Goal: Information Seeking & Learning: Understand process/instructions

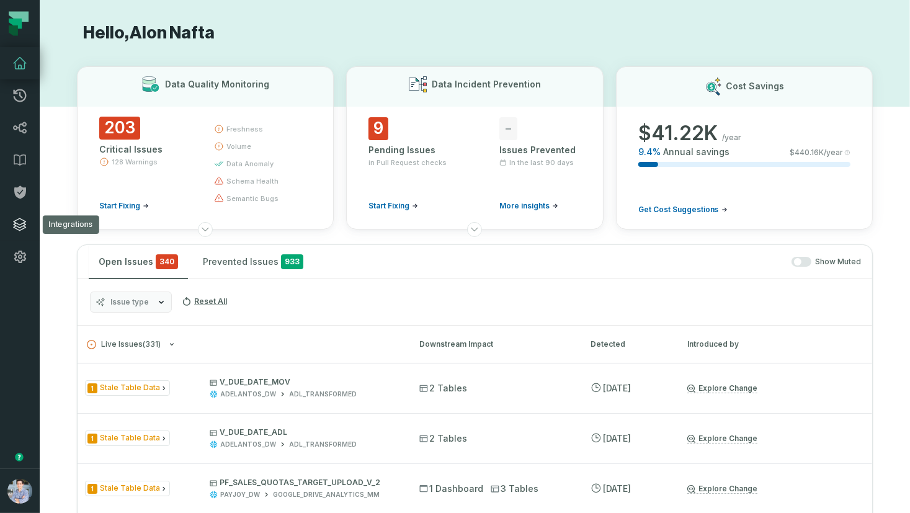
click at [31, 225] on link "Integrations" at bounding box center [20, 224] width 40 height 32
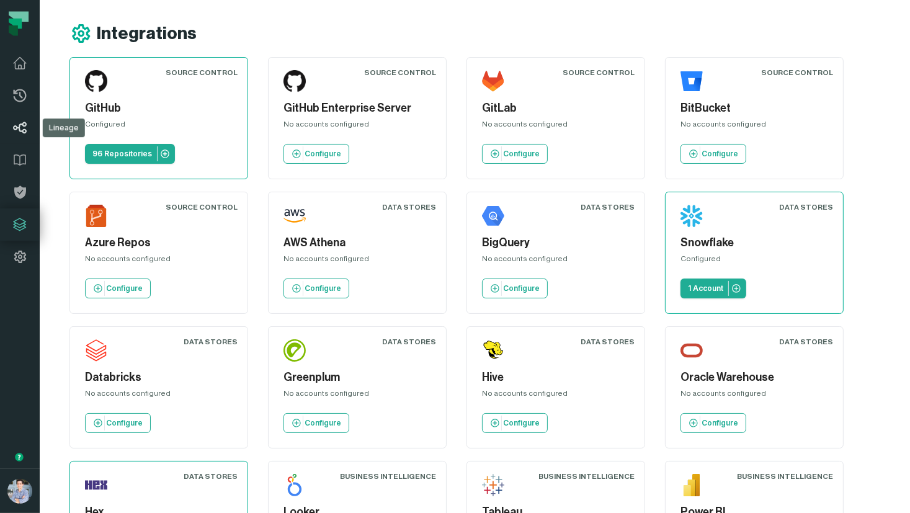
click at [27, 130] on icon at bounding box center [19, 127] width 15 height 15
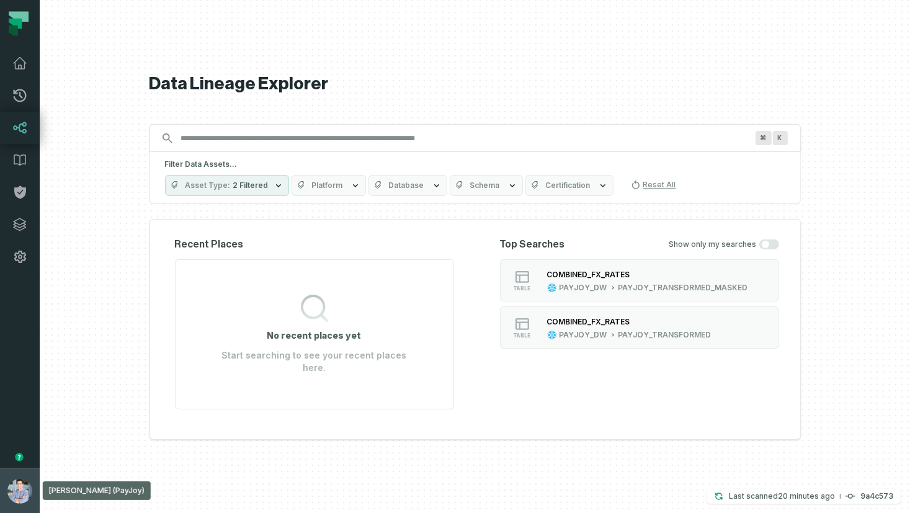
click at [27, 478] on button "Alon Nafta (PayJoy) alon@foundational.io" at bounding box center [20, 490] width 40 height 45
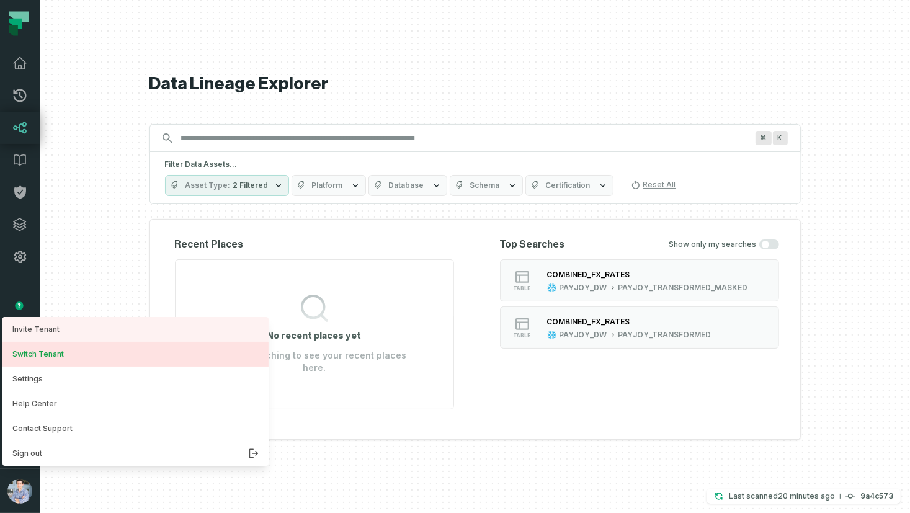
click at [58, 352] on button "Switch Tenant" at bounding box center [135, 354] width 266 height 25
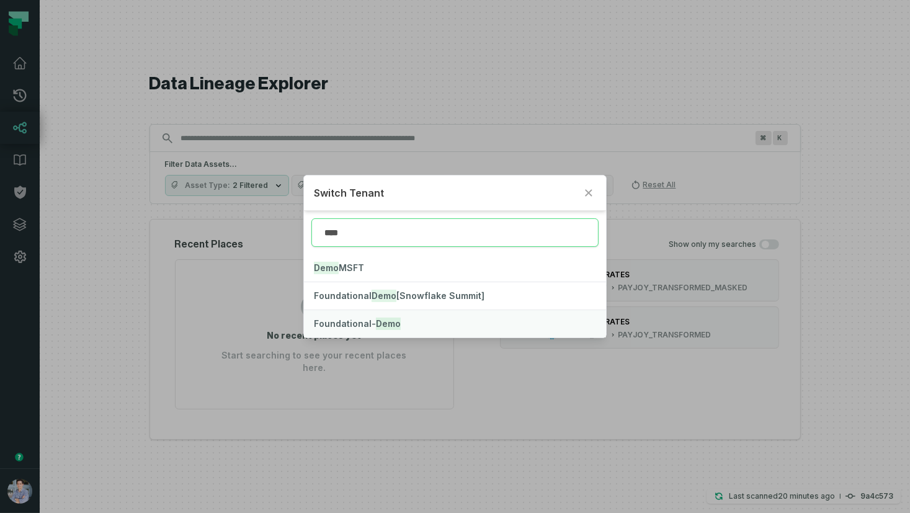
type input "****"
click at [341, 324] on span "Foundational- Demo" at bounding box center [357, 323] width 87 height 11
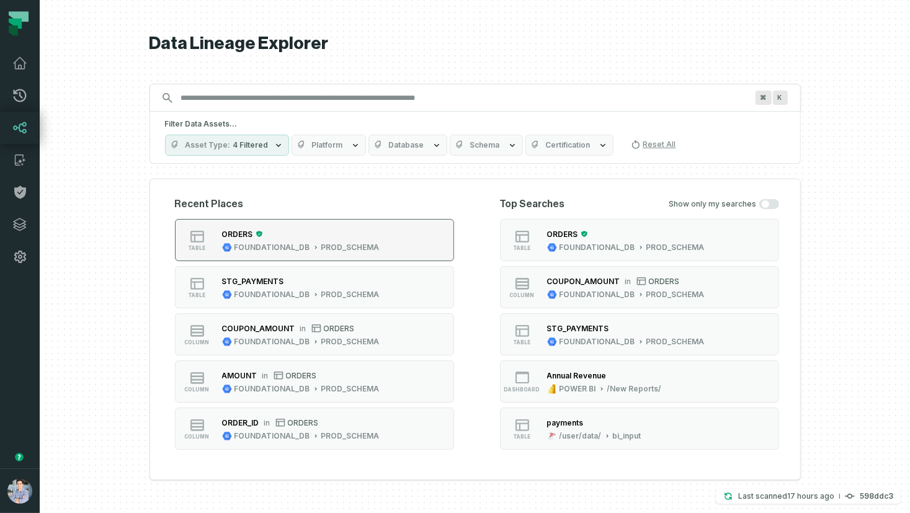
click at [305, 252] on div "FOUNDATIONAL_DB" at bounding box center [272, 248] width 76 height 10
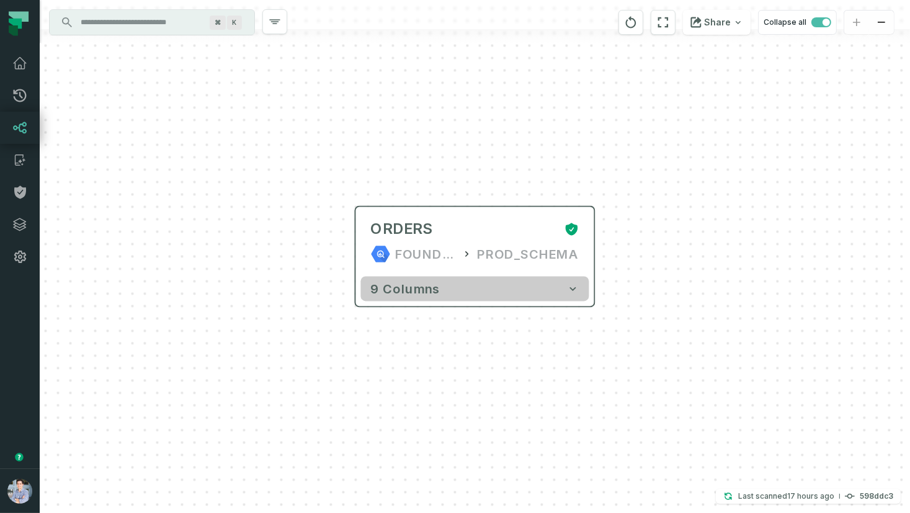
click at [496, 289] on button "9 columns" at bounding box center [475, 289] width 228 height 25
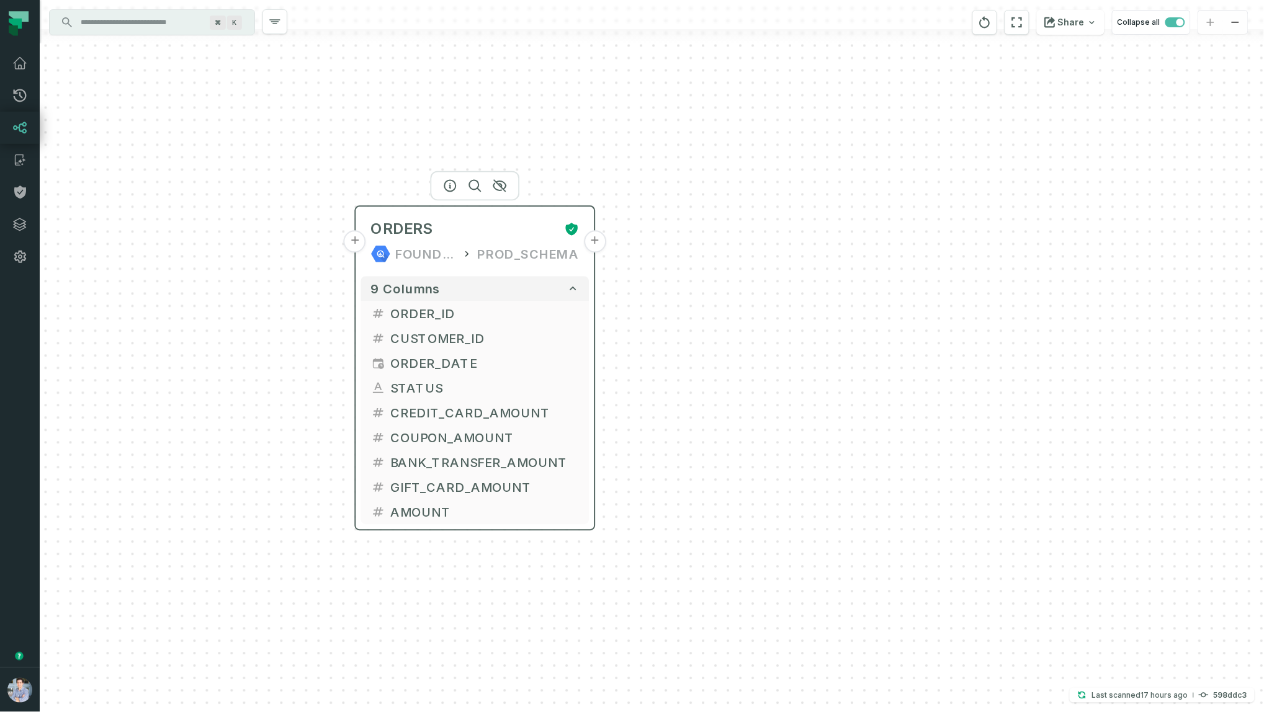
click at [597, 241] on button "+" at bounding box center [595, 242] width 22 height 22
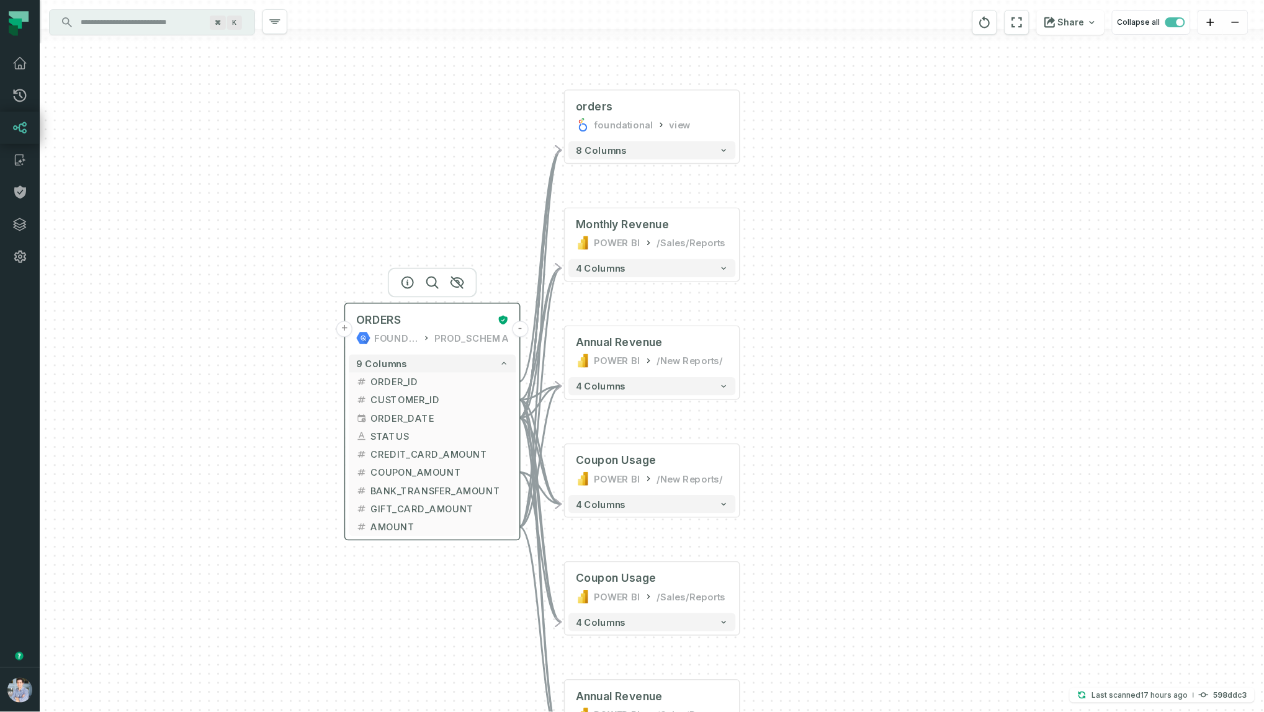
click at [347, 324] on button "+" at bounding box center [344, 329] width 16 height 16
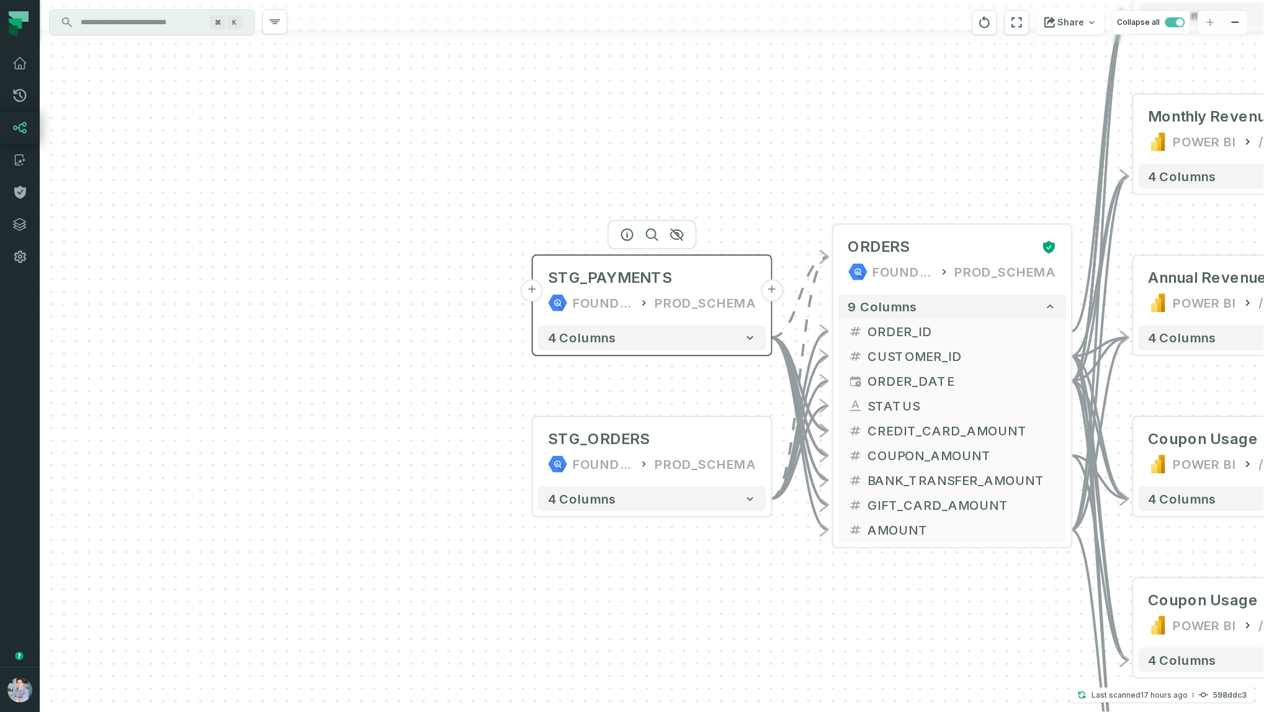
click at [527, 294] on button "+" at bounding box center [532, 291] width 22 height 22
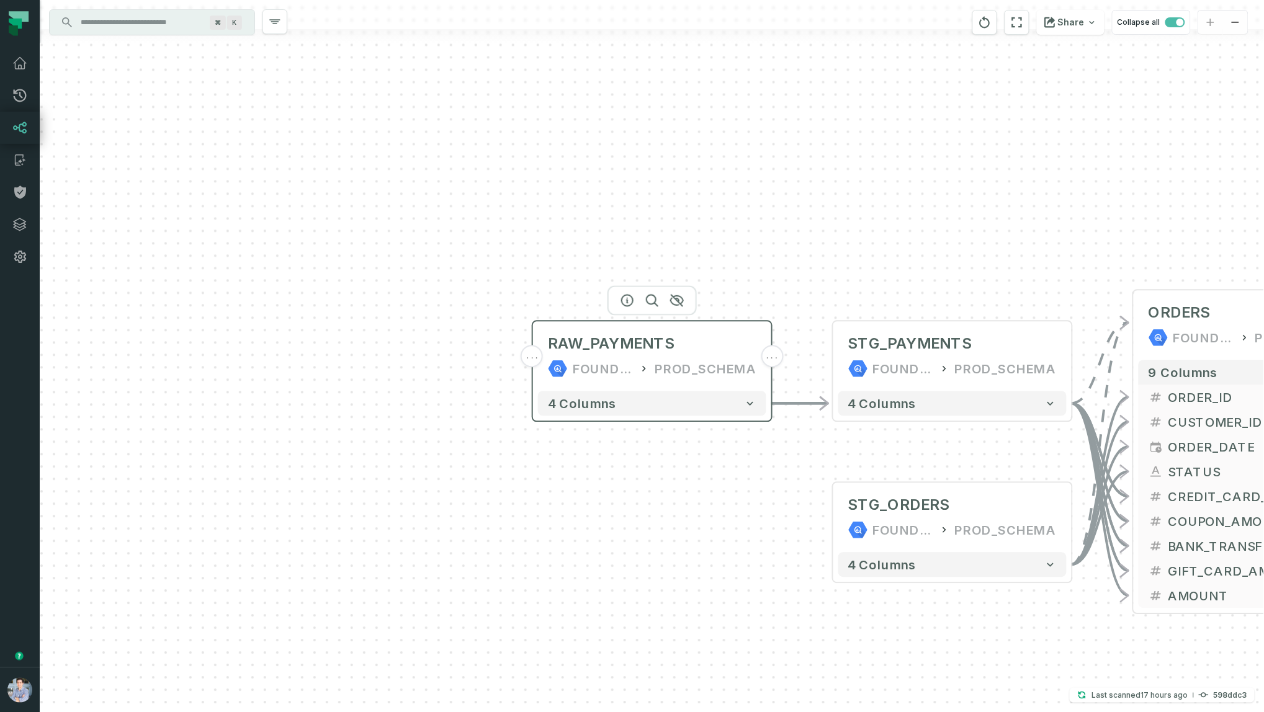
click at [530, 363] on div "..." at bounding box center [532, 357] width 22 height 22
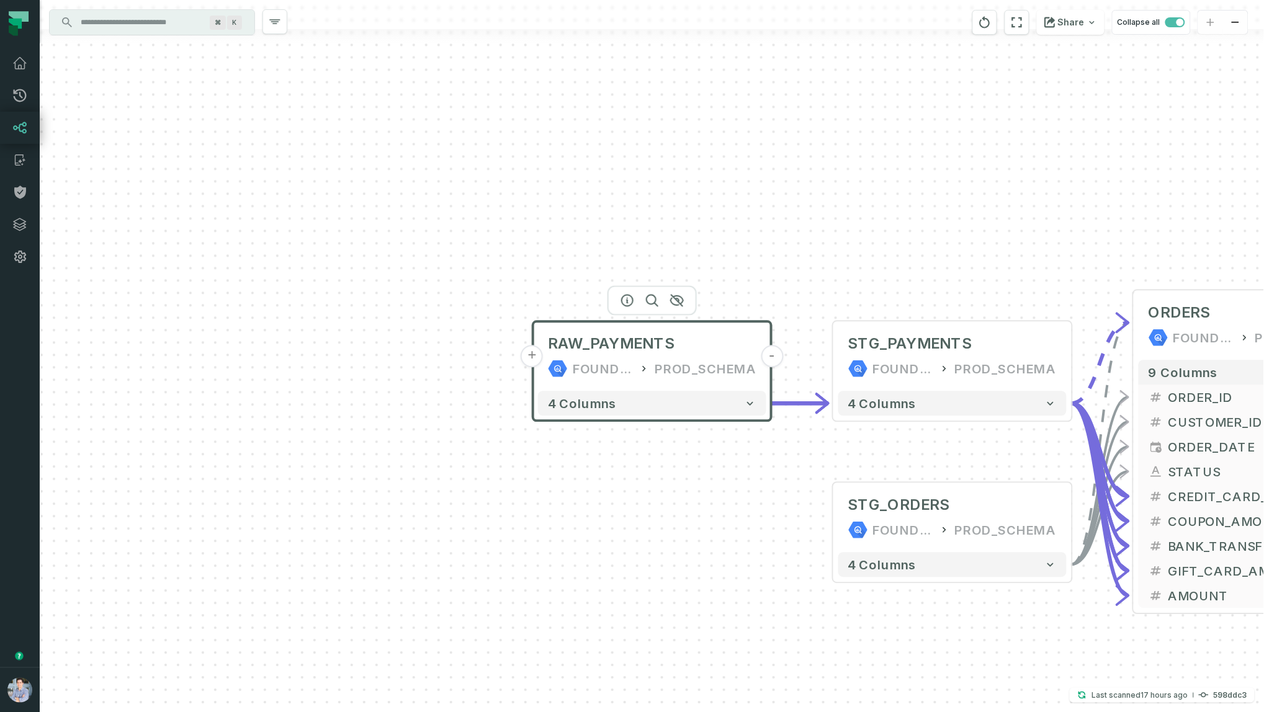
click at [532, 357] on button "+" at bounding box center [532, 357] width 22 height 22
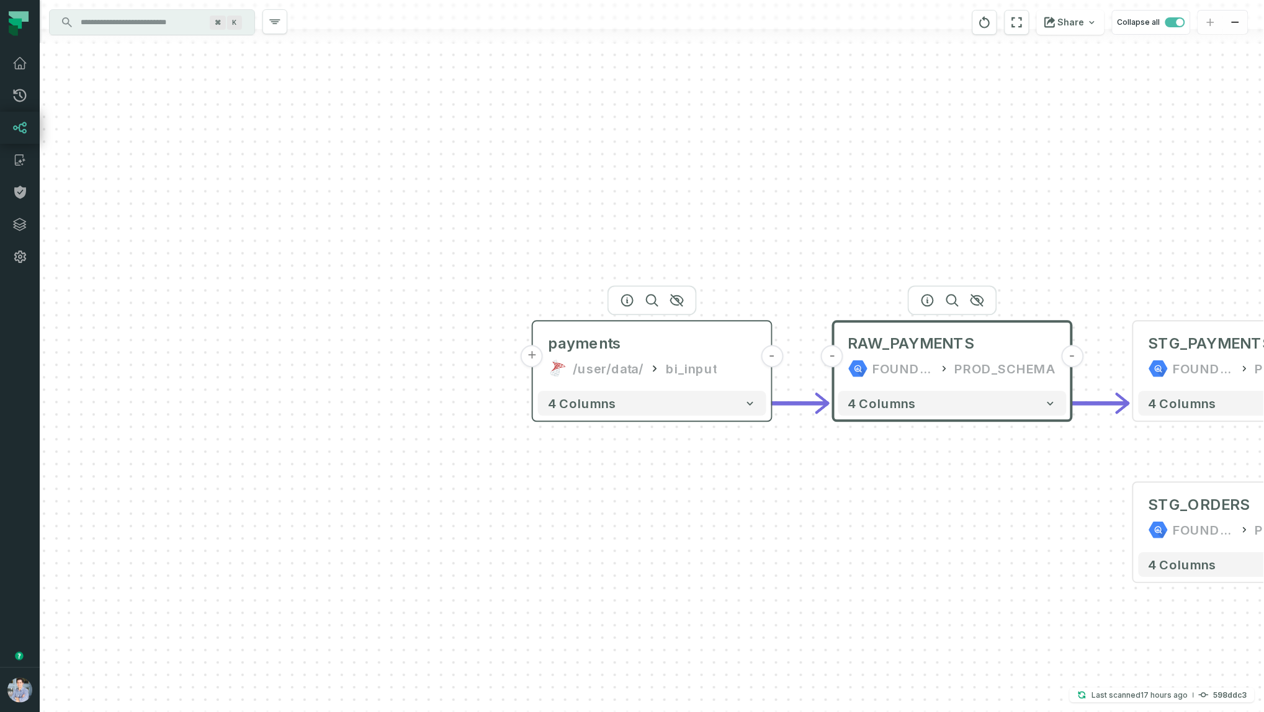
click at [534, 350] on button "+" at bounding box center [532, 357] width 22 height 22
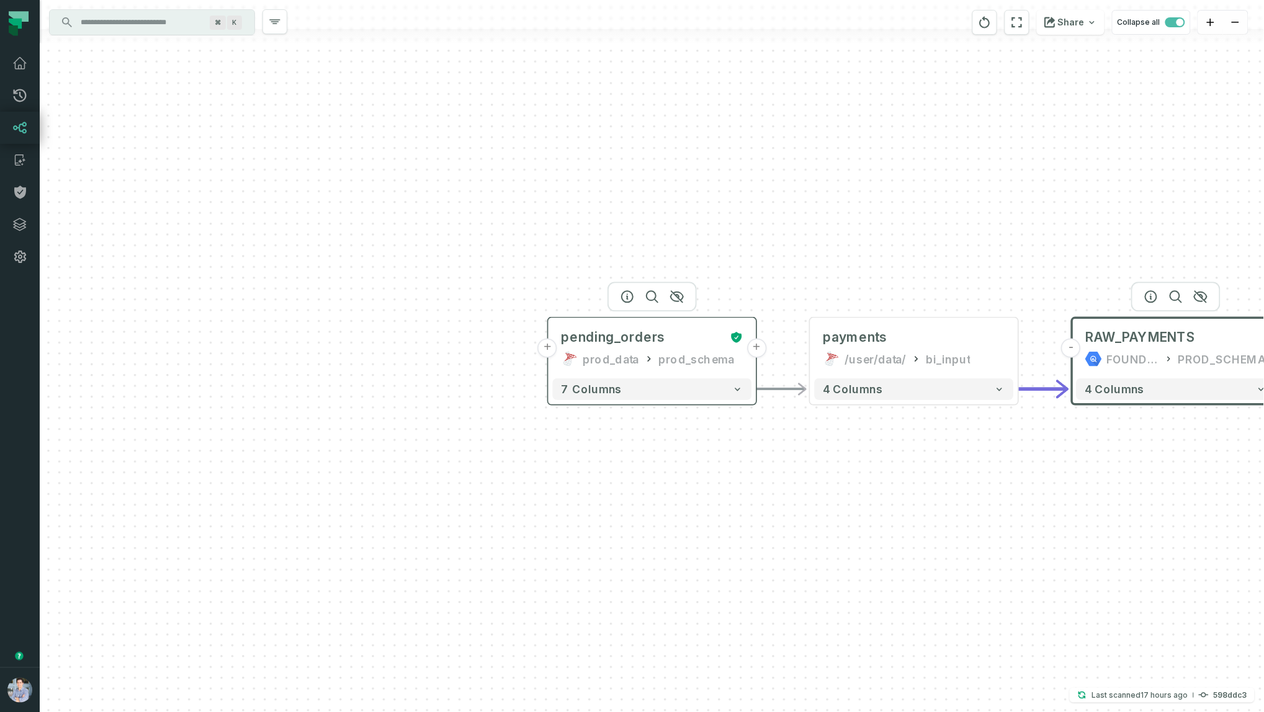
click at [545, 344] on button "+" at bounding box center [547, 348] width 19 height 19
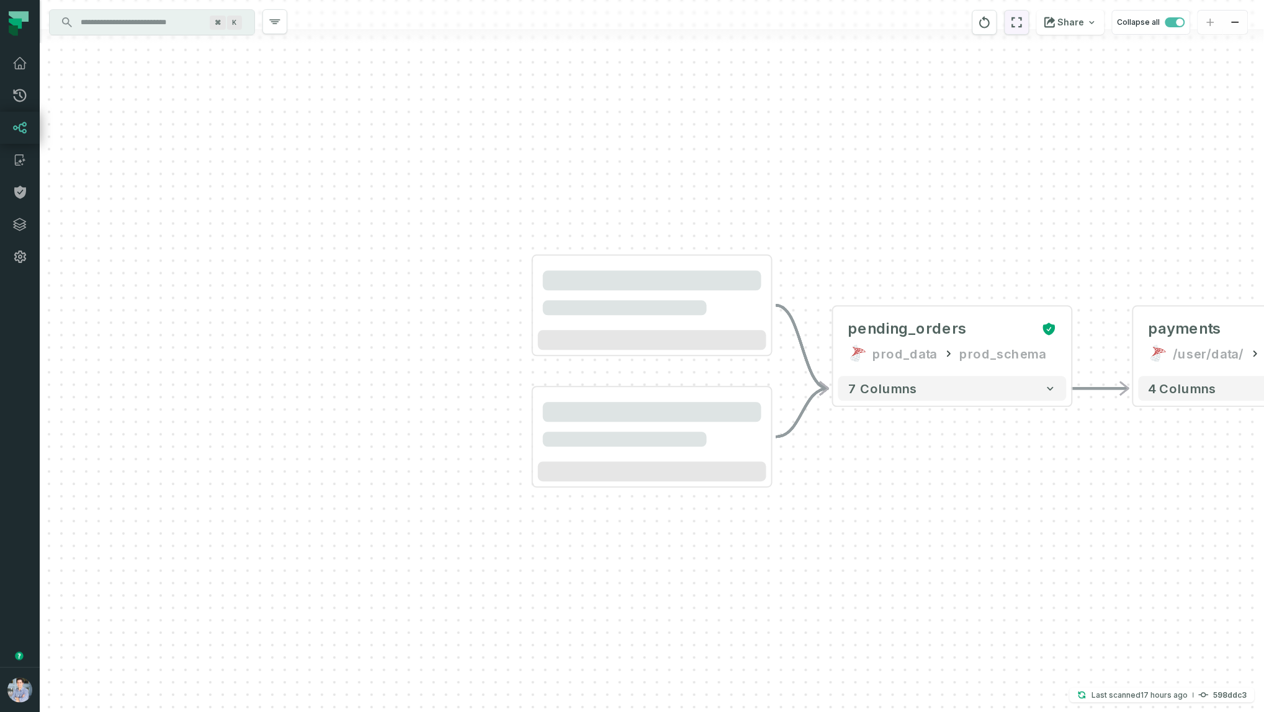
click at [909, 19] on icon "reset" at bounding box center [1017, 22] width 14 height 15
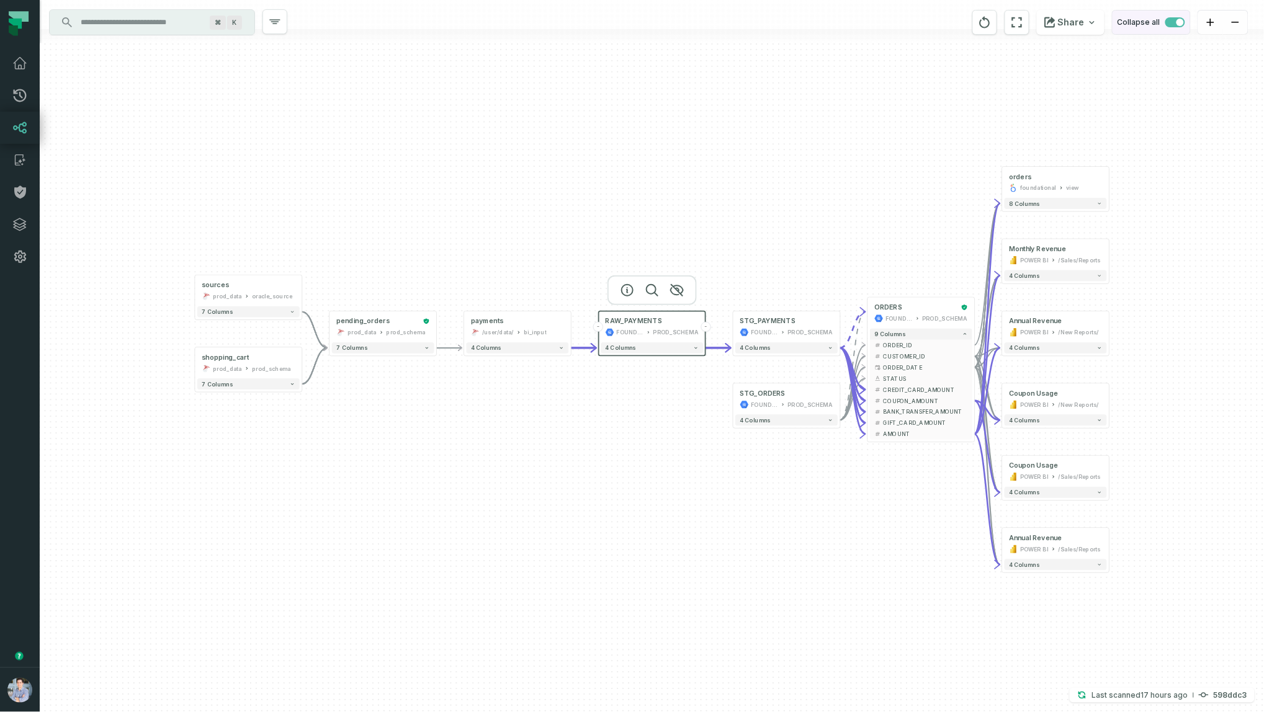
click at [909, 19] on span "button" at bounding box center [1179, 22] width 7 height 7
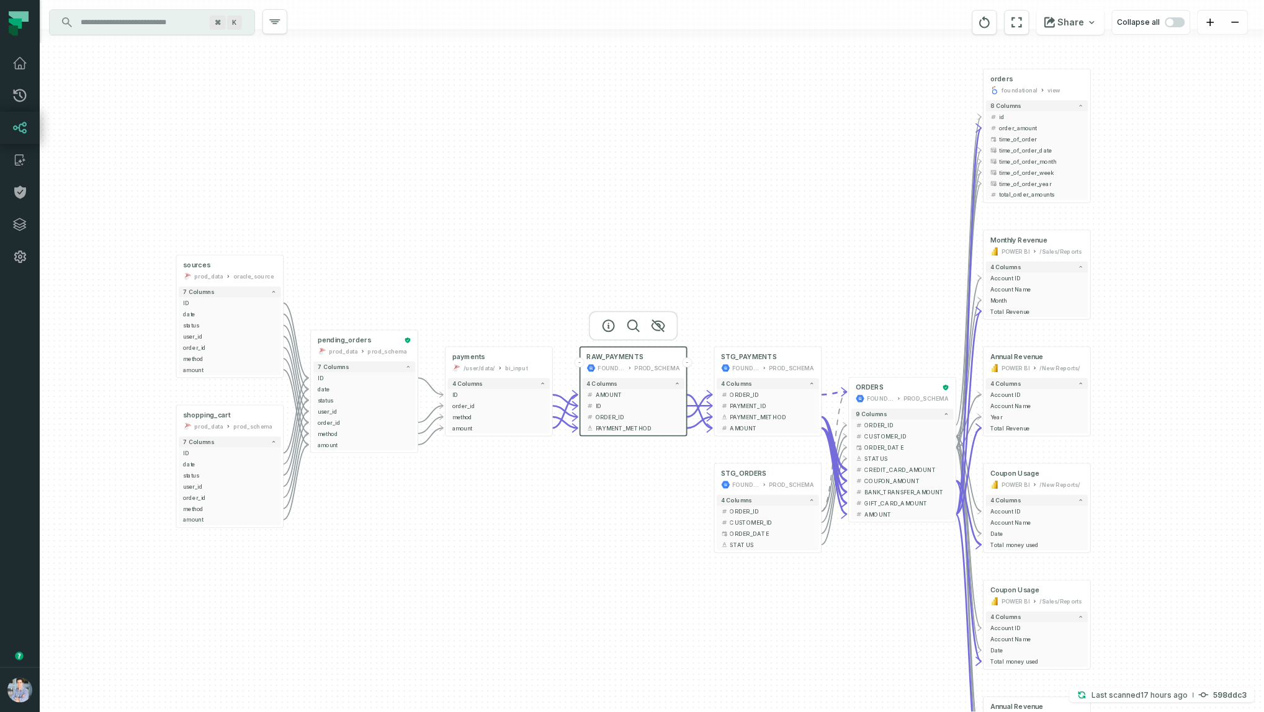
drag, startPoint x: 875, startPoint y: 267, endPoint x: 856, endPoint y: 247, distance: 28.1
click at [856, 247] on div "sources prod_data oracle_source - 7 columns ID - date - status - user_id - orde…" at bounding box center [652, 356] width 1224 height 712
click at [472, 362] on div "payments /user/data/ bi_input" at bounding box center [498, 362] width 102 height 27
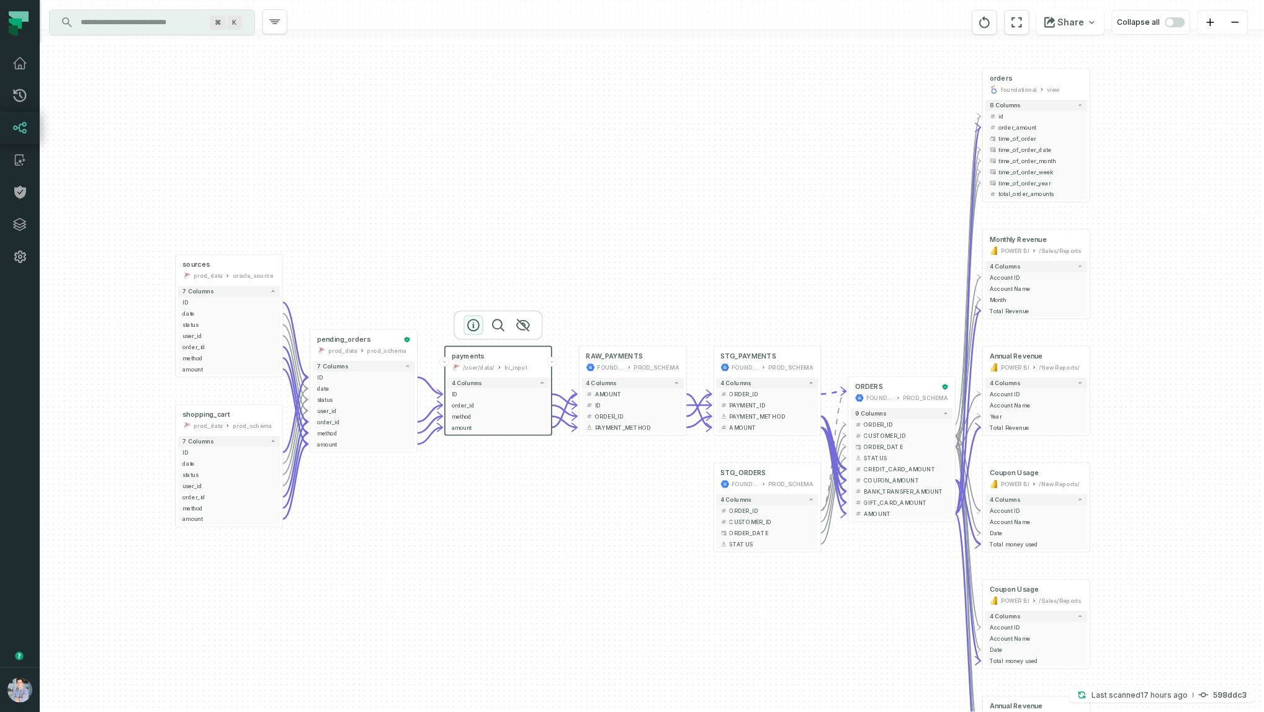
click at [476, 329] on icon "button" at bounding box center [473, 325] width 15 height 15
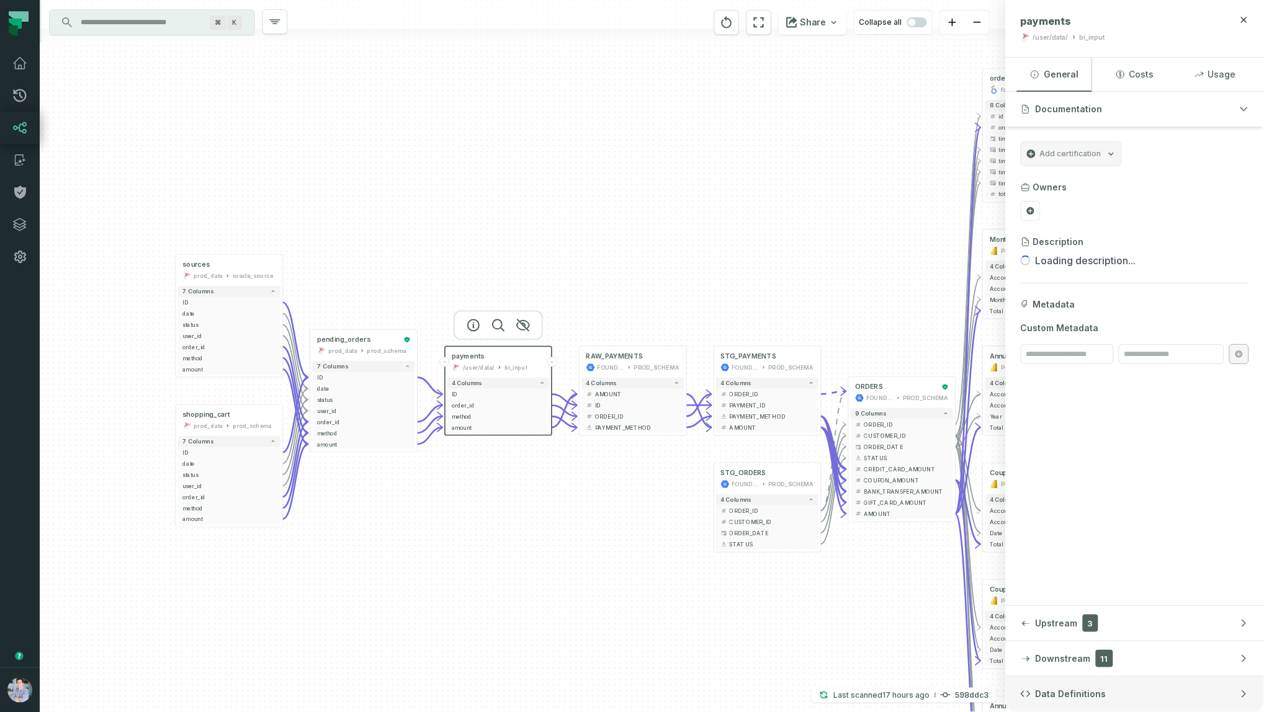
click at [909, 512] on span "Data Definitions" at bounding box center [1070, 694] width 71 height 12
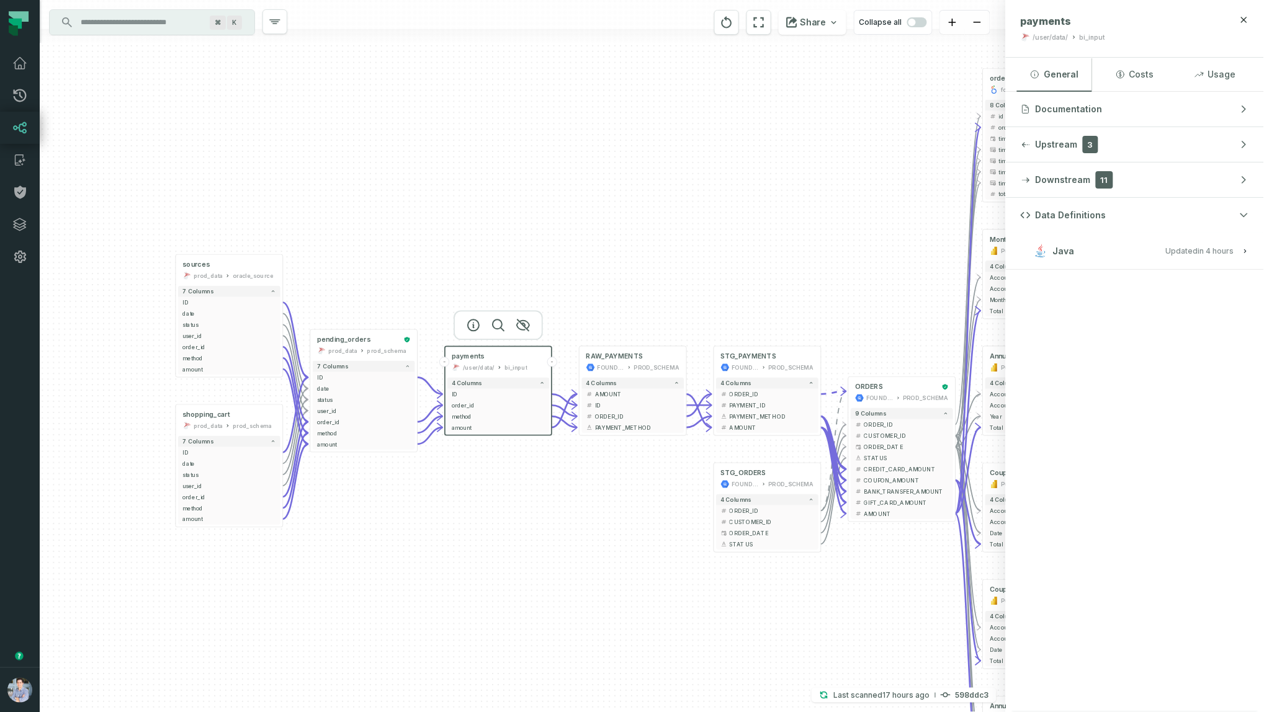
click at [909, 251] on button "Java Updated [DATE] 4:16:10 PM" at bounding box center [1134, 251] width 228 height 17
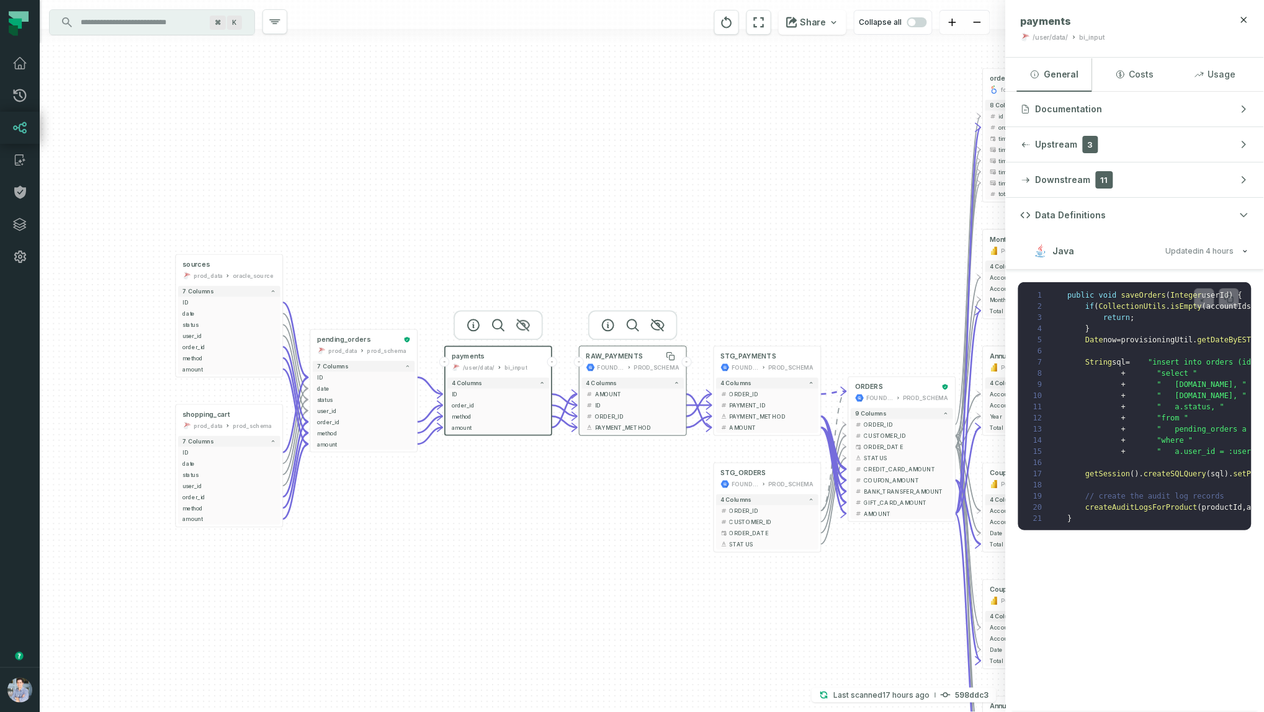
click at [629, 359] on span "RAW_PAYMENTS" at bounding box center [614, 356] width 56 height 9
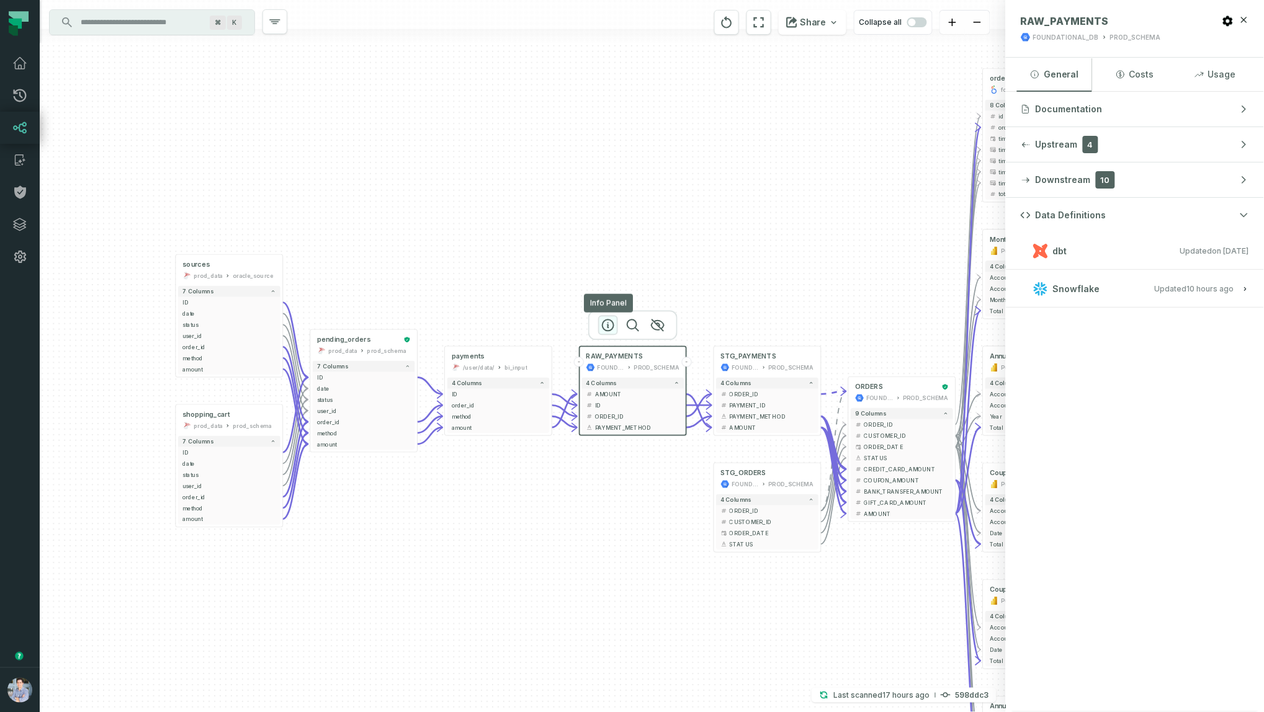
click at [607, 327] on icon "button" at bounding box center [607, 325] width 11 height 11
click at [833, 307] on div "sources prod_data oracle_source - 7 columns ID - date - status - user_id - orde…" at bounding box center [523, 356] width 966 height 712
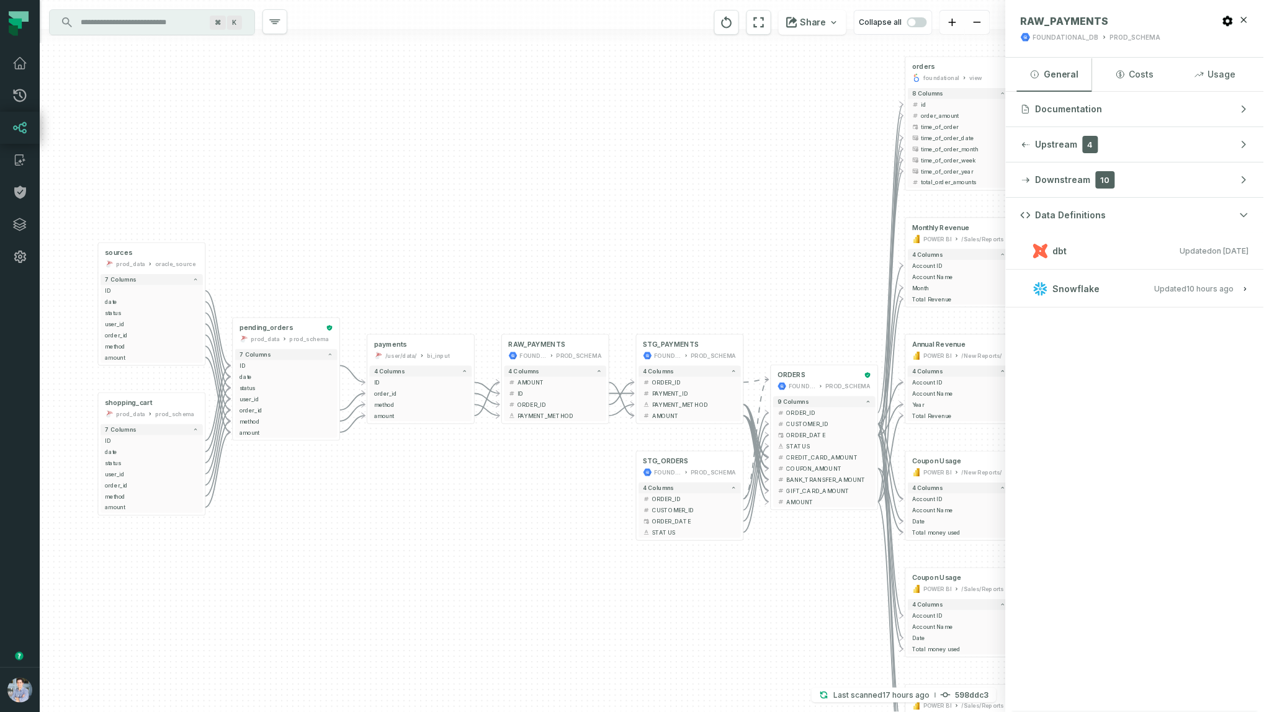
drag, startPoint x: 854, startPoint y: 318, endPoint x: 773, endPoint y: 303, distance: 82.6
click at [773, 303] on div "sources prod_data oracle_source - 7 columns ID - date - status - user_id - orde…" at bounding box center [523, 356] width 966 height 712
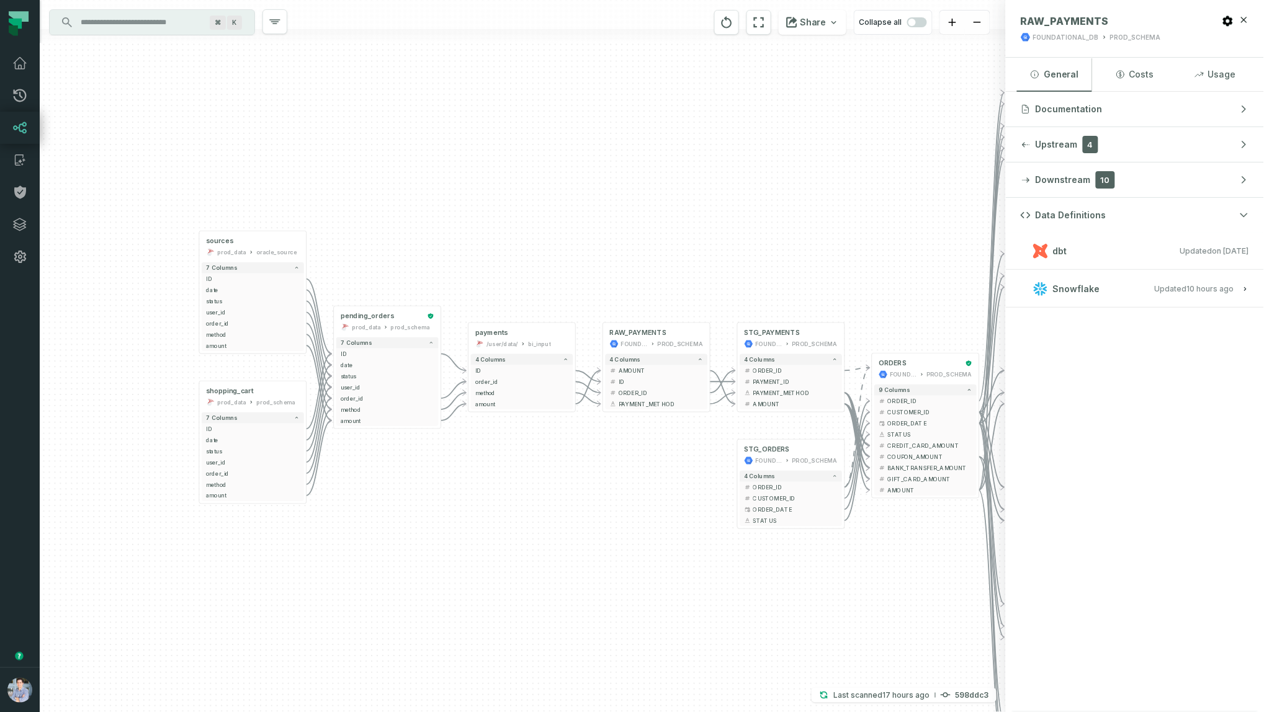
drag, startPoint x: 380, startPoint y: 270, endPoint x: 485, endPoint y: 262, distance: 105.2
click at [485, 262] on div "sources prod_data oracle_source - 7 columns ID - date - status - user_id - orde…" at bounding box center [523, 356] width 966 height 712
click at [238, 246] on div "sources prod_data oracle_source" at bounding box center [253, 246] width 102 height 27
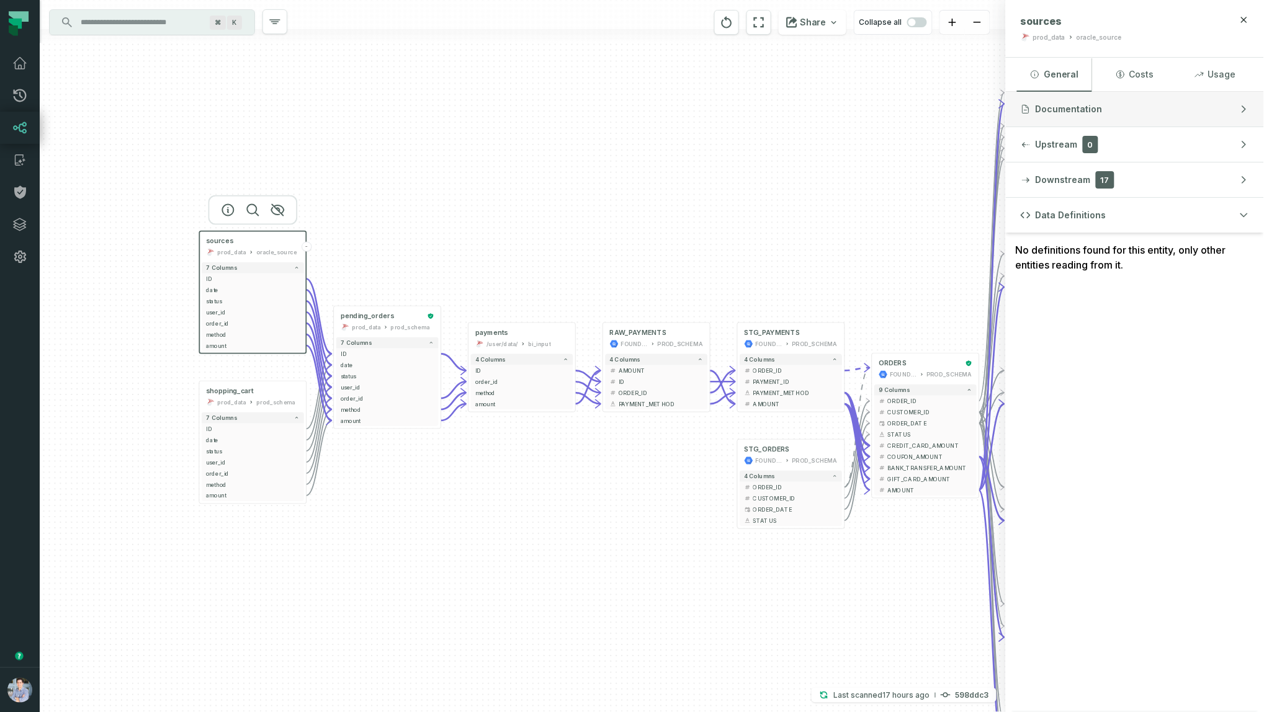
click at [909, 107] on span "Documentation" at bounding box center [1068, 109] width 67 height 12
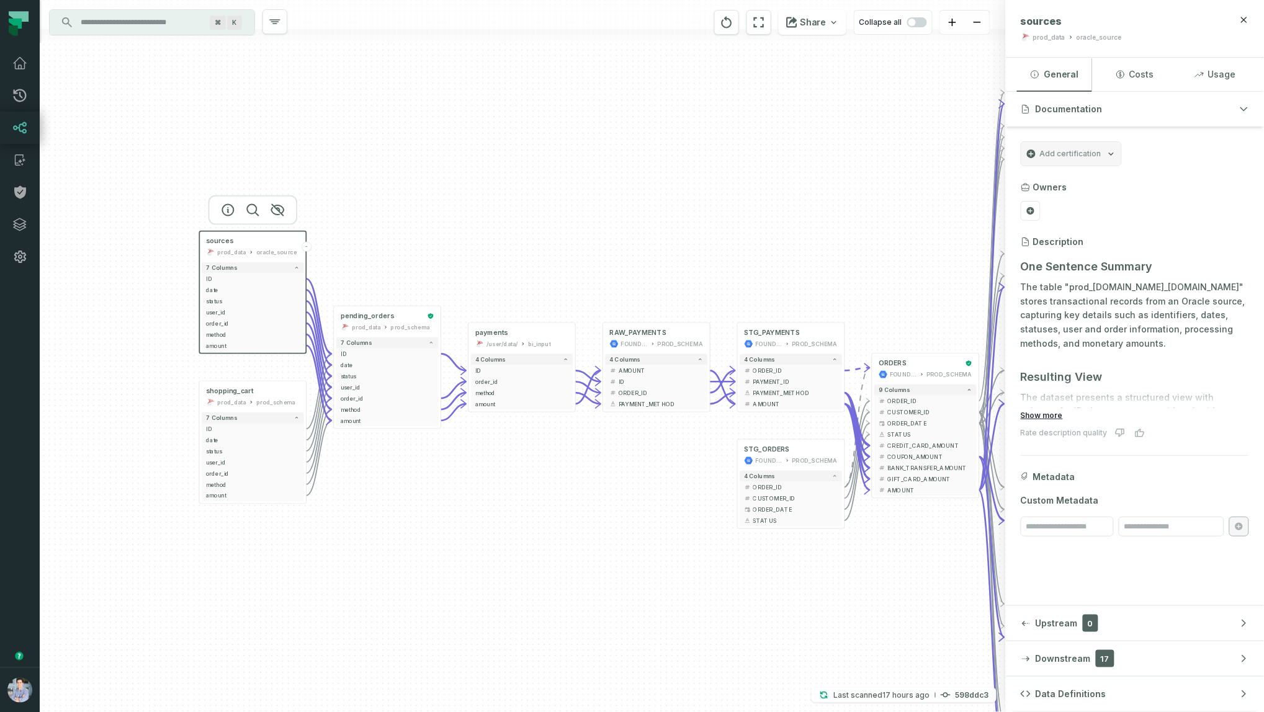
click at [909, 411] on button "Show more" at bounding box center [1041, 416] width 42 height 10
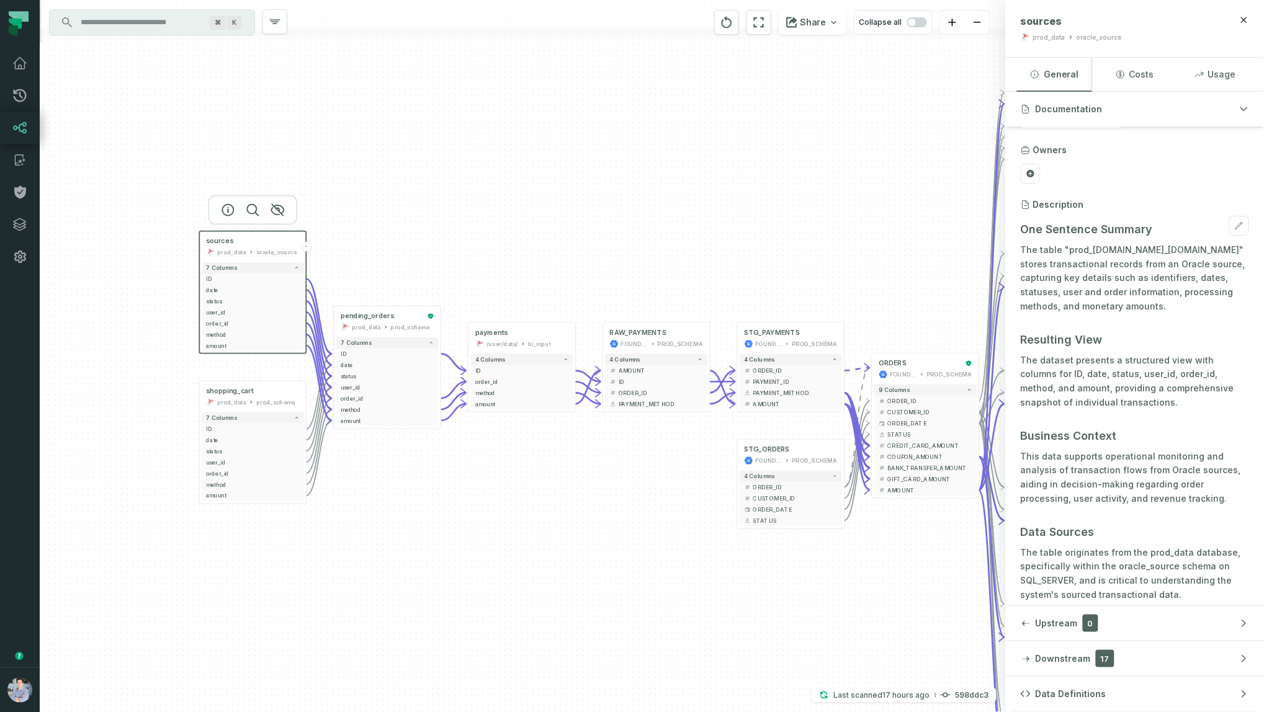
scroll to position [78, 0]
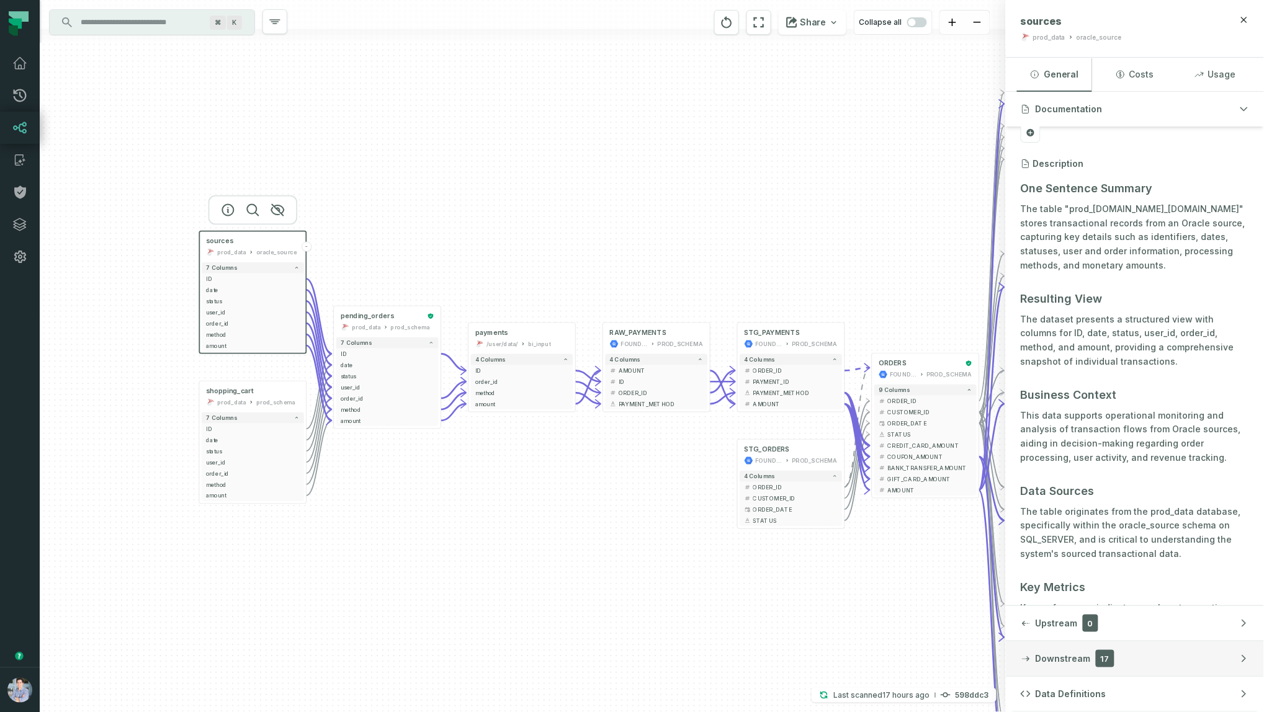
click at [909, 512] on span "Downstream" at bounding box center [1062, 659] width 55 height 12
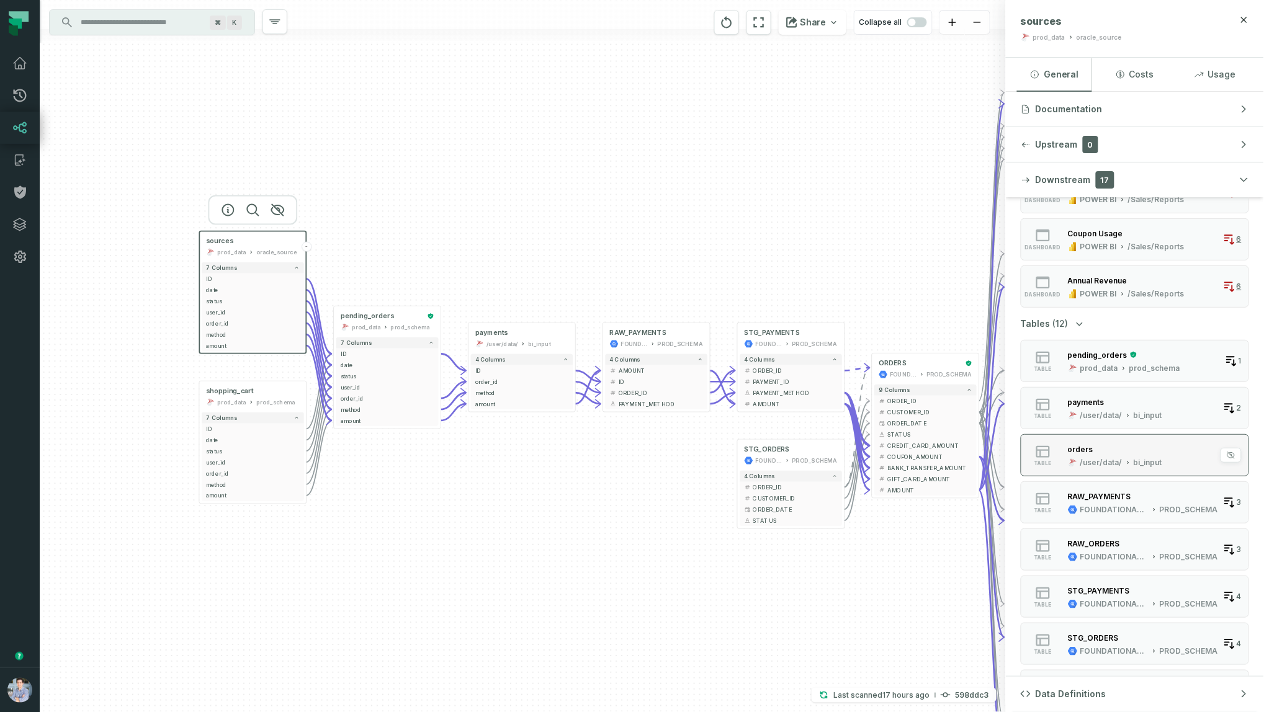
scroll to position [184, 0]
click at [431, 459] on div "sources prod_data oracle_source - 7 columns ID - date - status - user_id - orde…" at bounding box center [523, 356] width 966 height 712
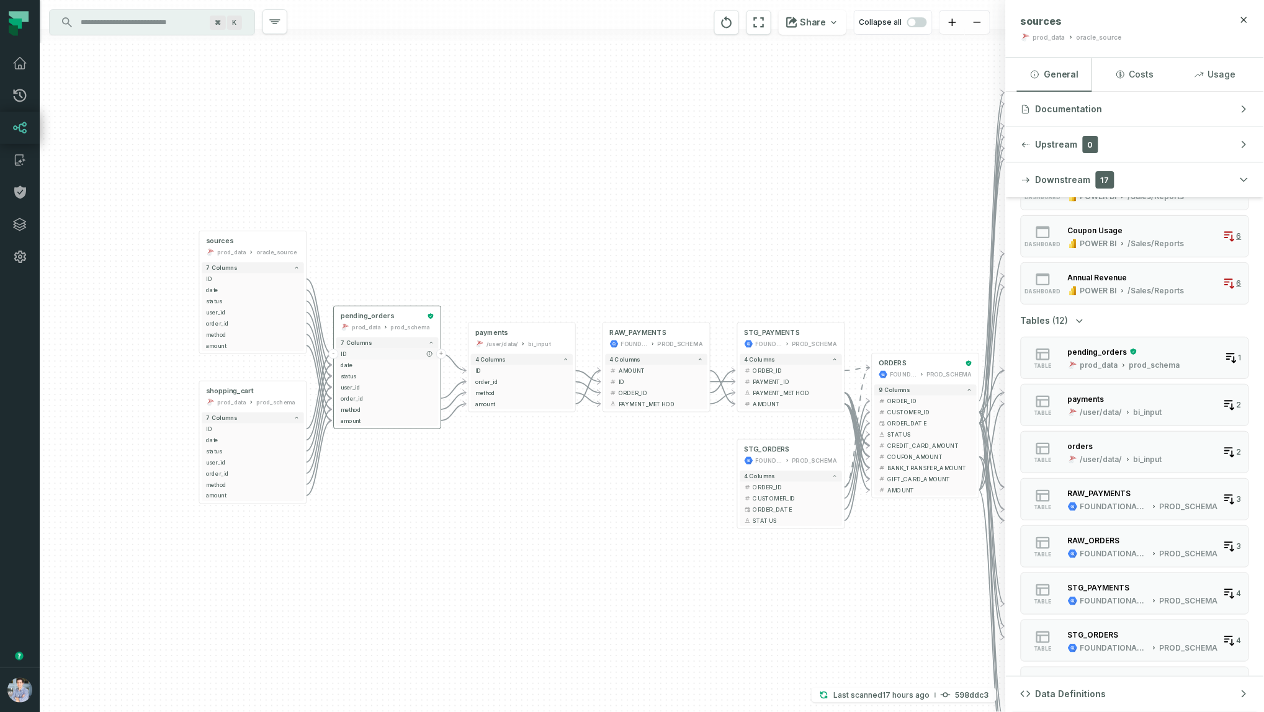
click at [354, 354] on span "ID" at bounding box center [388, 354] width 94 height 8
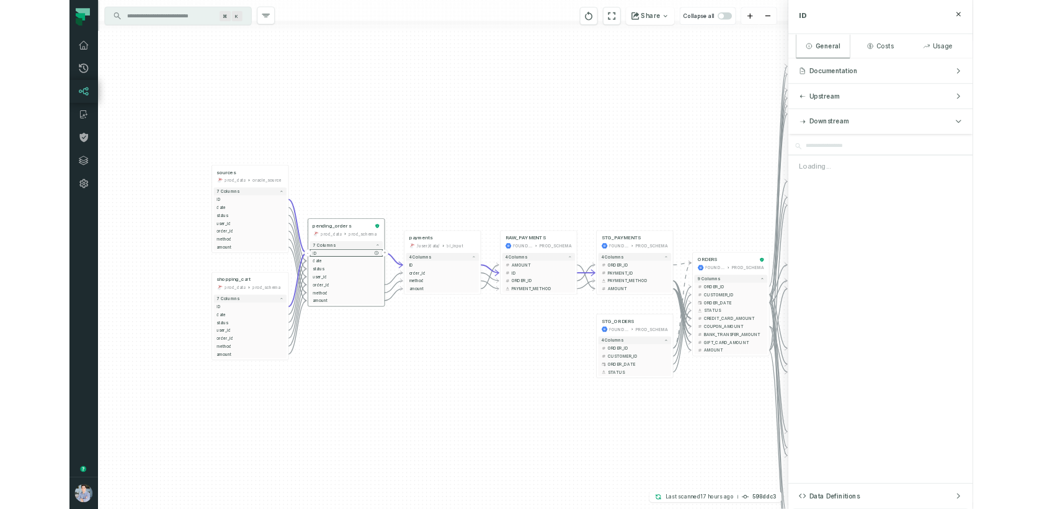
scroll to position [0, 0]
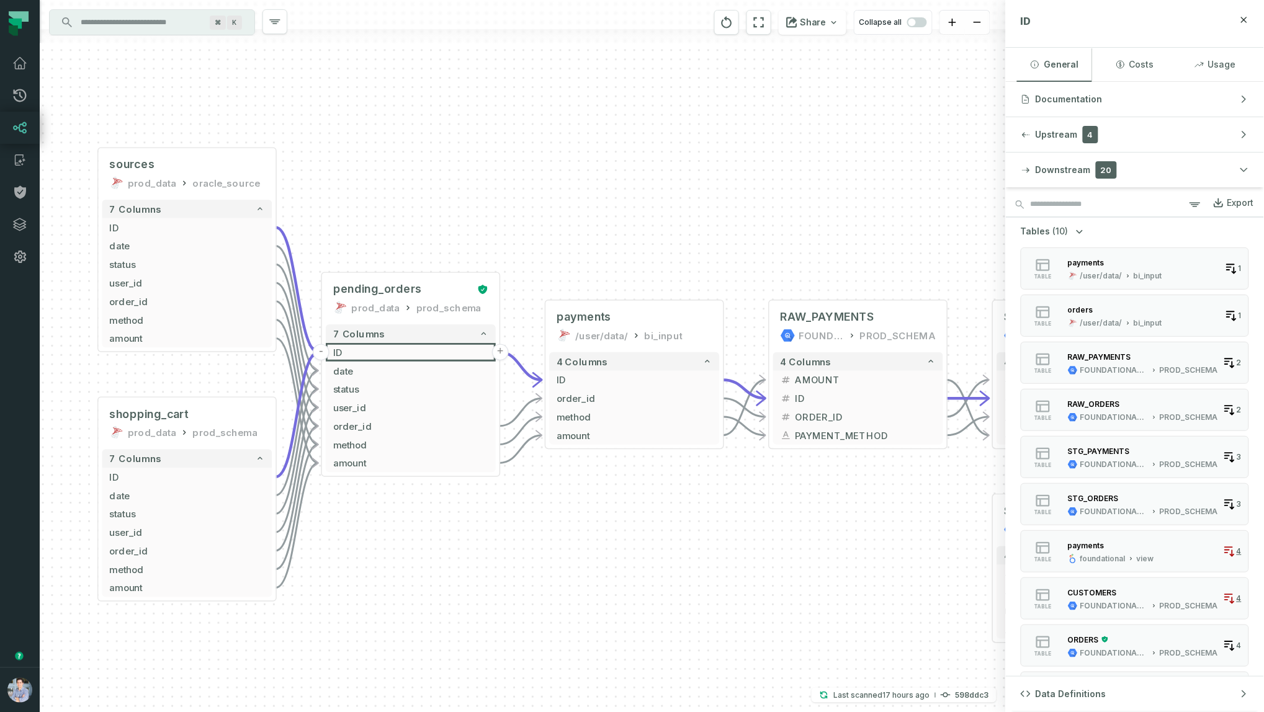
drag, startPoint x: 479, startPoint y: 547, endPoint x: 450, endPoint y: 527, distance: 35.6
click at [450, 512] on div "sources prod_data oracle_source - 7 columns ID - date - status - user_id - orde…" at bounding box center [523, 356] width 966 height 712
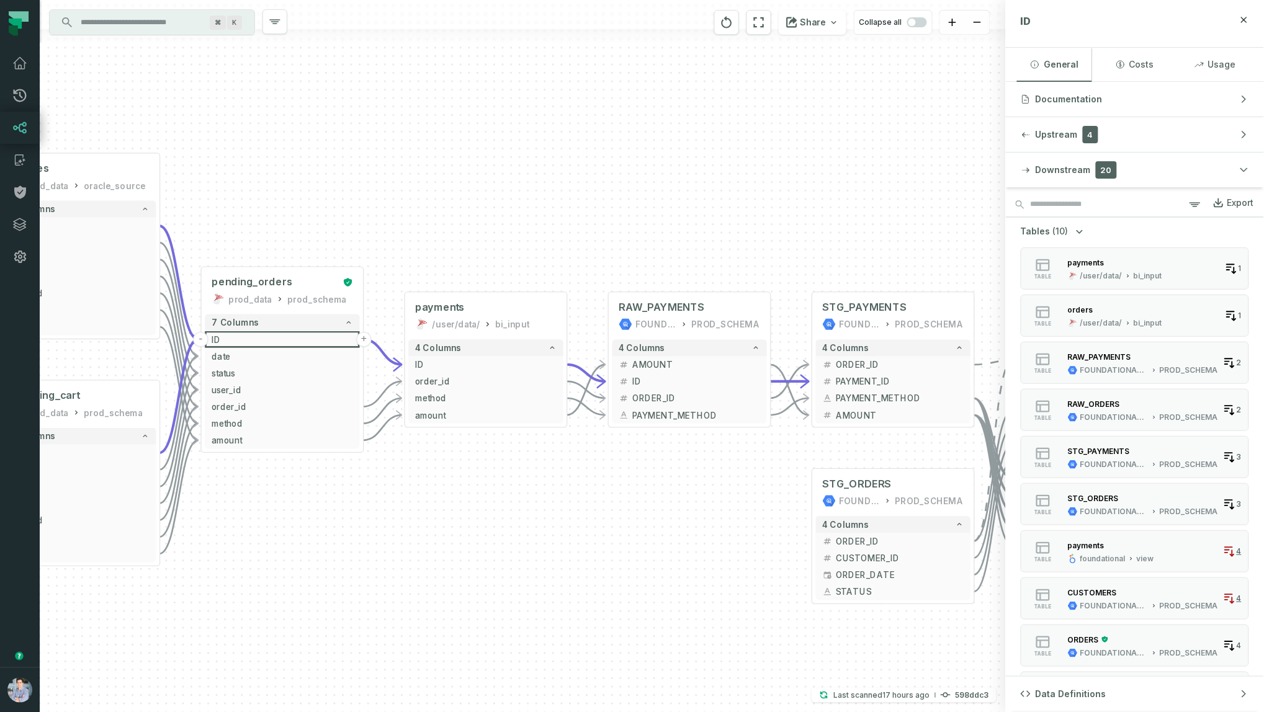
drag, startPoint x: 760, startPoint y: 514, endPoint x: 622, endPoint y: 484, distance: 140.9
click at [622, 484] on div "sources prod_data oracle_source - 7 columns ID - date - status - user_id - orde…" at bounding box center [523, 356] width 966 height 712
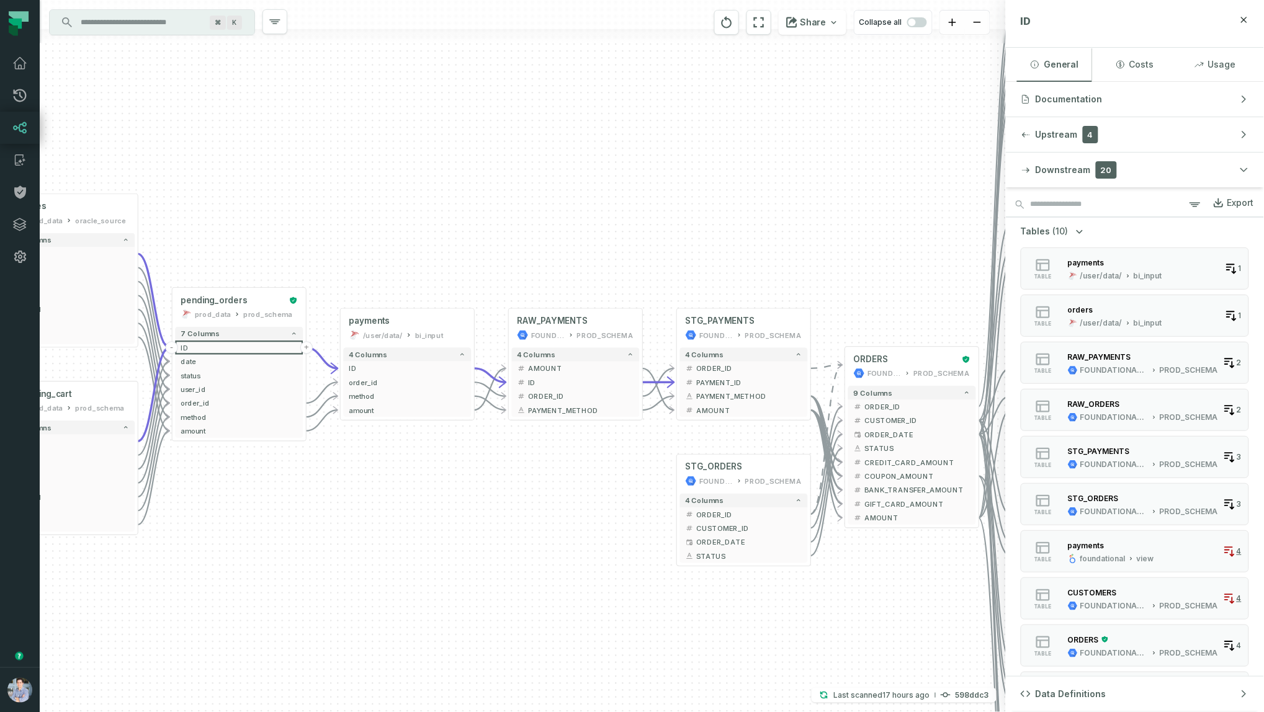
drag, startPoint x: 741, startPoint y: 467, endPoint x: 631, endPoint y: 451, distance: 111.0
click at [631, 451] on div "sources prod_data oracle_source - 7 columns ID - date - status - user_id - orde…" at bounding box center [523, 356] width 966 height 712
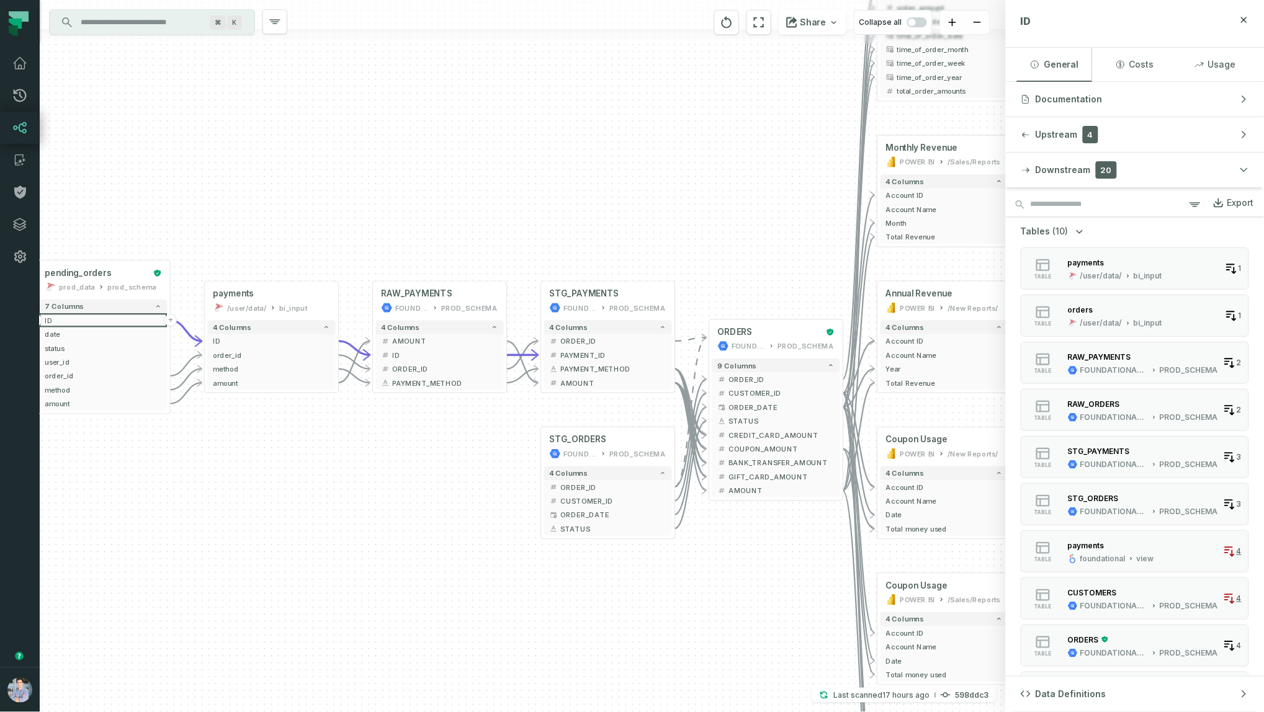
drag, startPoint x: 947, startPoint y: 593, endPoint x: 821, endPoint y: 565, distance: 129.0
click at [821, 512] on div "sources prod_data oracle_source - 7 columns ID - date - status - user_id - orde…" at bounding box center [523, 356] width 966 height 712
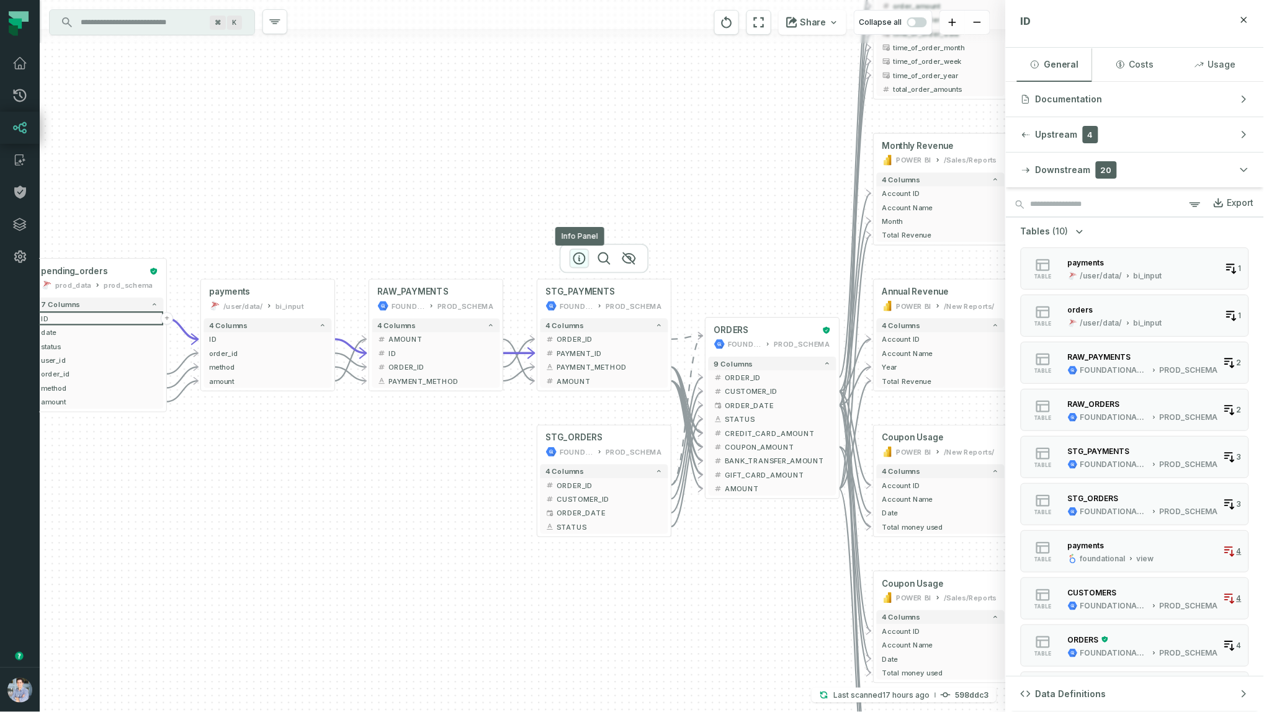
click at [583, 261] on icon "button" at bounding box center [579, 258] width 15 height 15
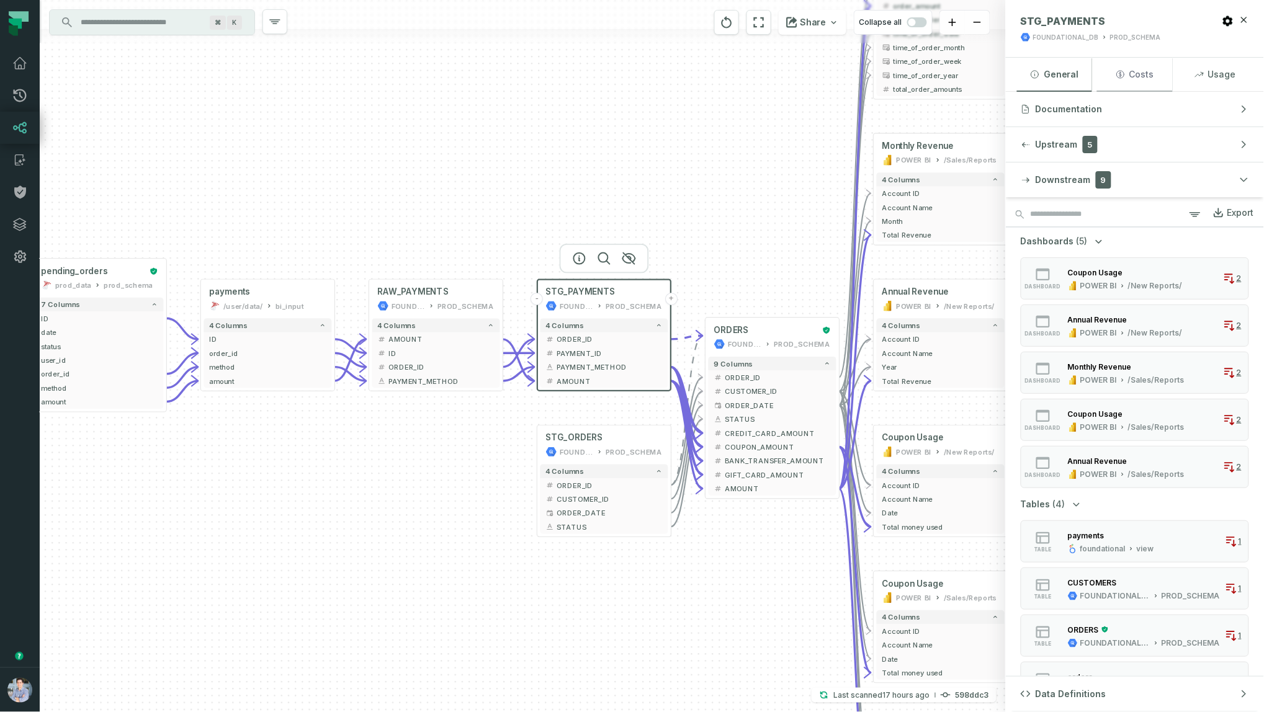
click at [909, 71] on button "Costs" at bounding box center [1134, 74] width 75 height 33
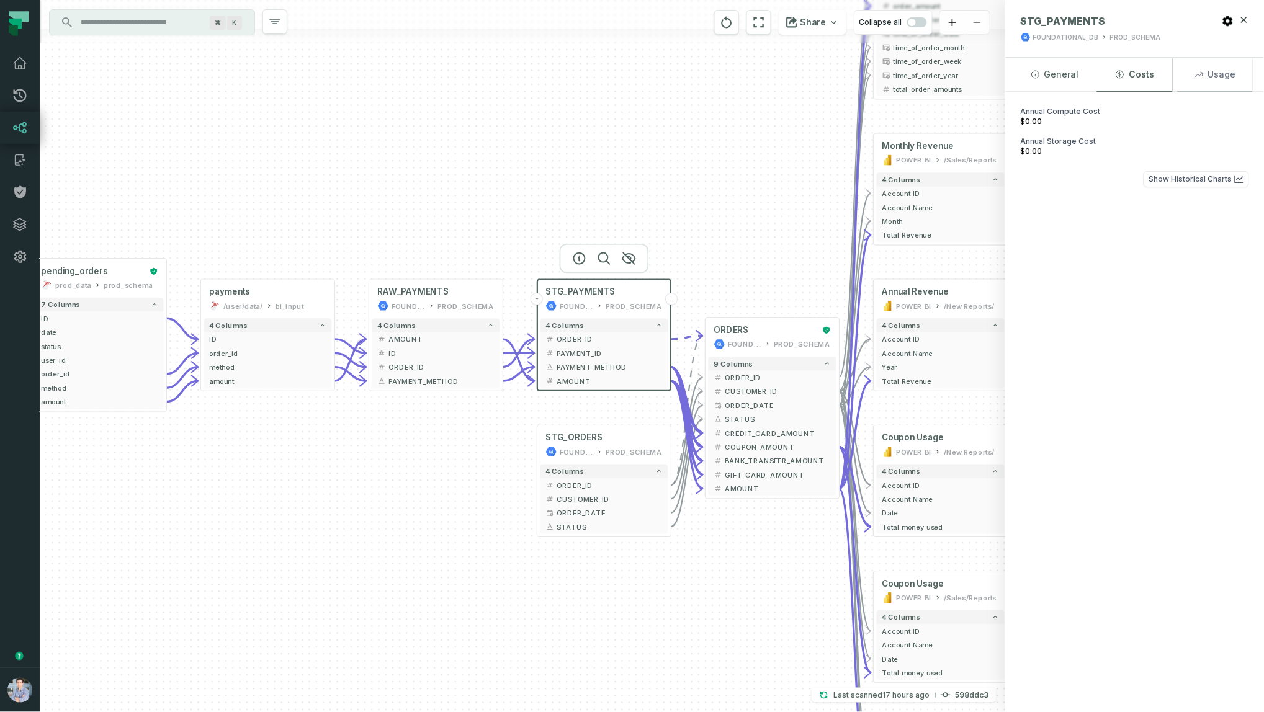
click at [909, 76] on button "Usage" at bounding box center [1214, 74] width 75 height 33
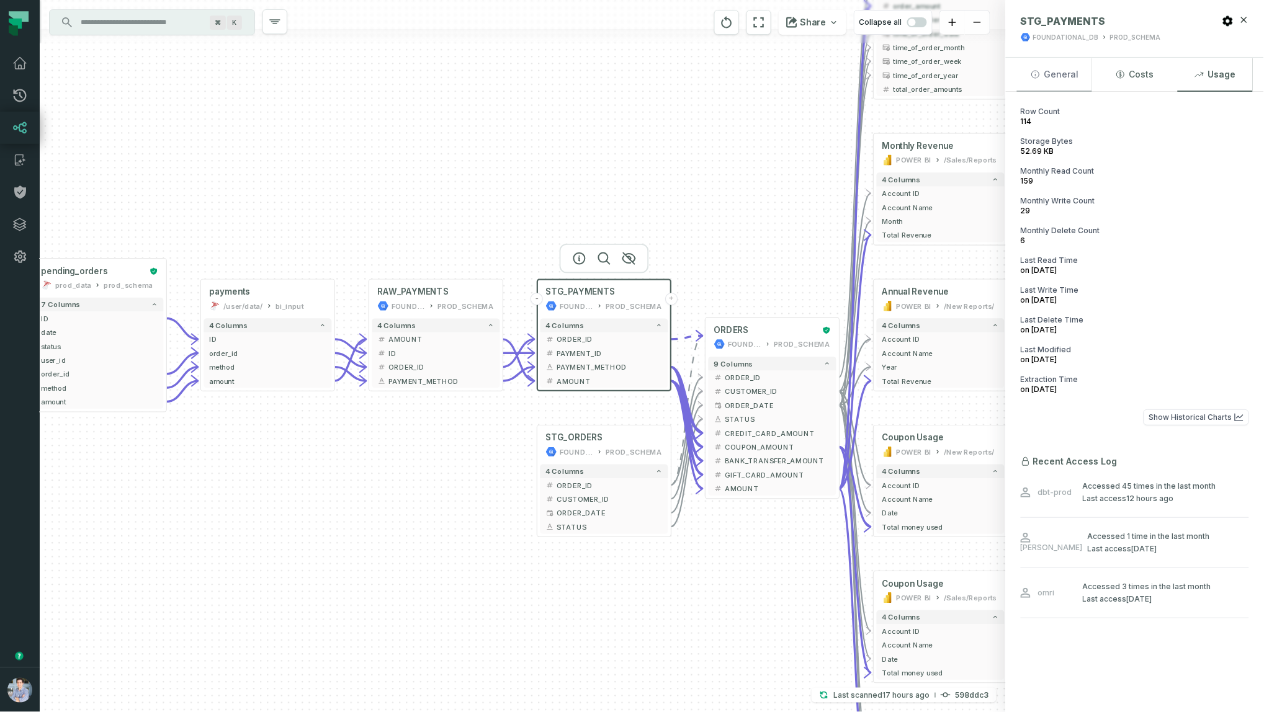
click at [909, 68] on button "General" at bounding box center [1054, 74] width 75 height 33
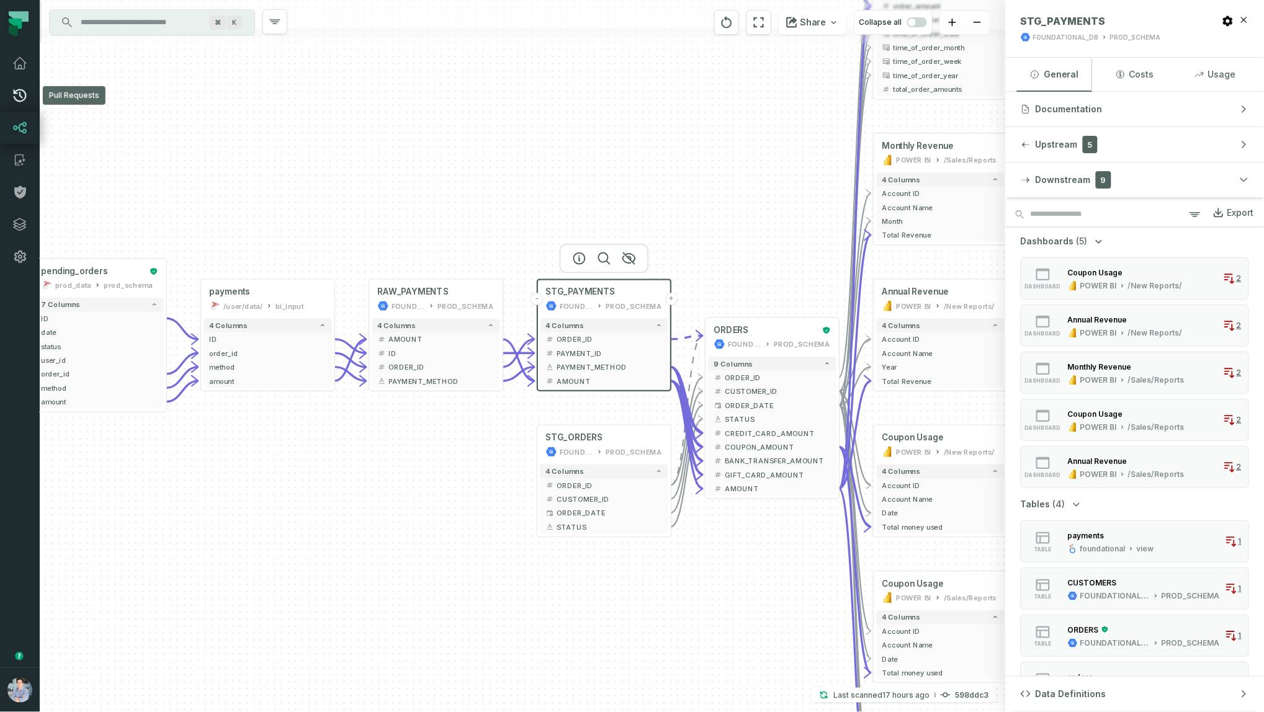
click at [25, 99] on icon at bounding box center [19, 95] width 15 height 15
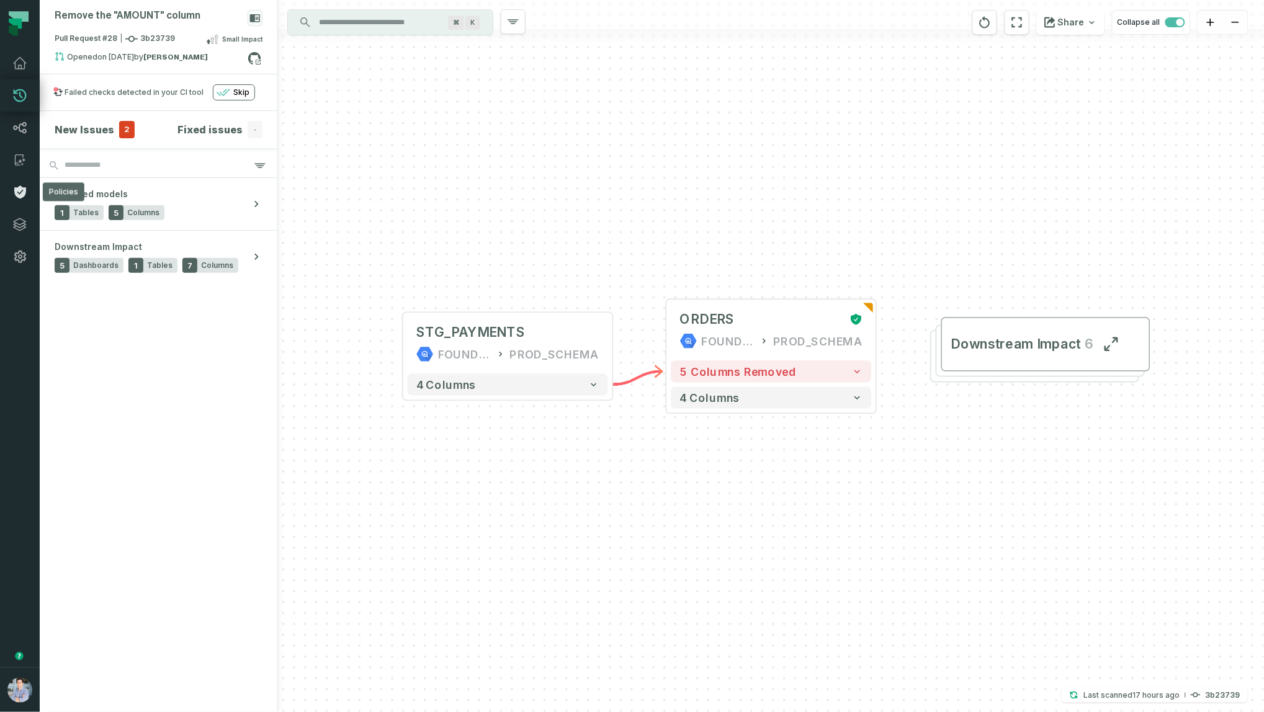
click at [19, 181] on link "Policies" at bounding box center [20, 192] width 40 height 32
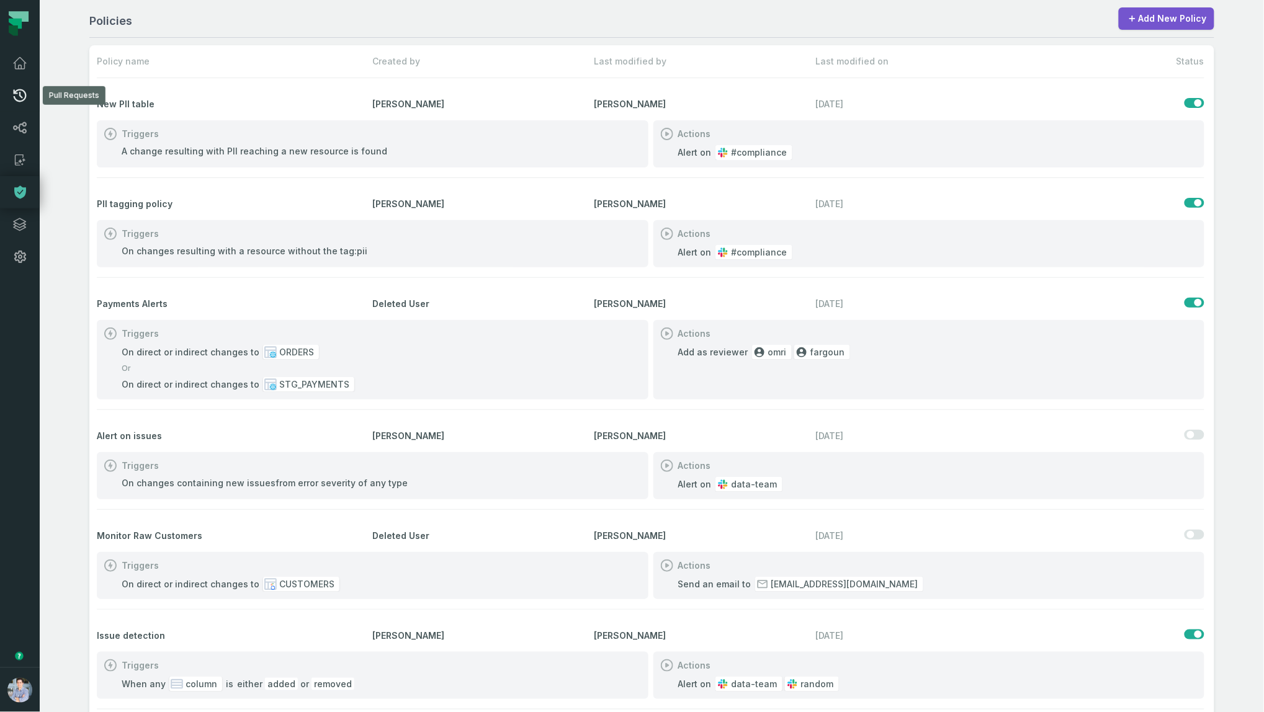
click at [20, 97] on icon at bounding box center [20, 95] width 13 height 13
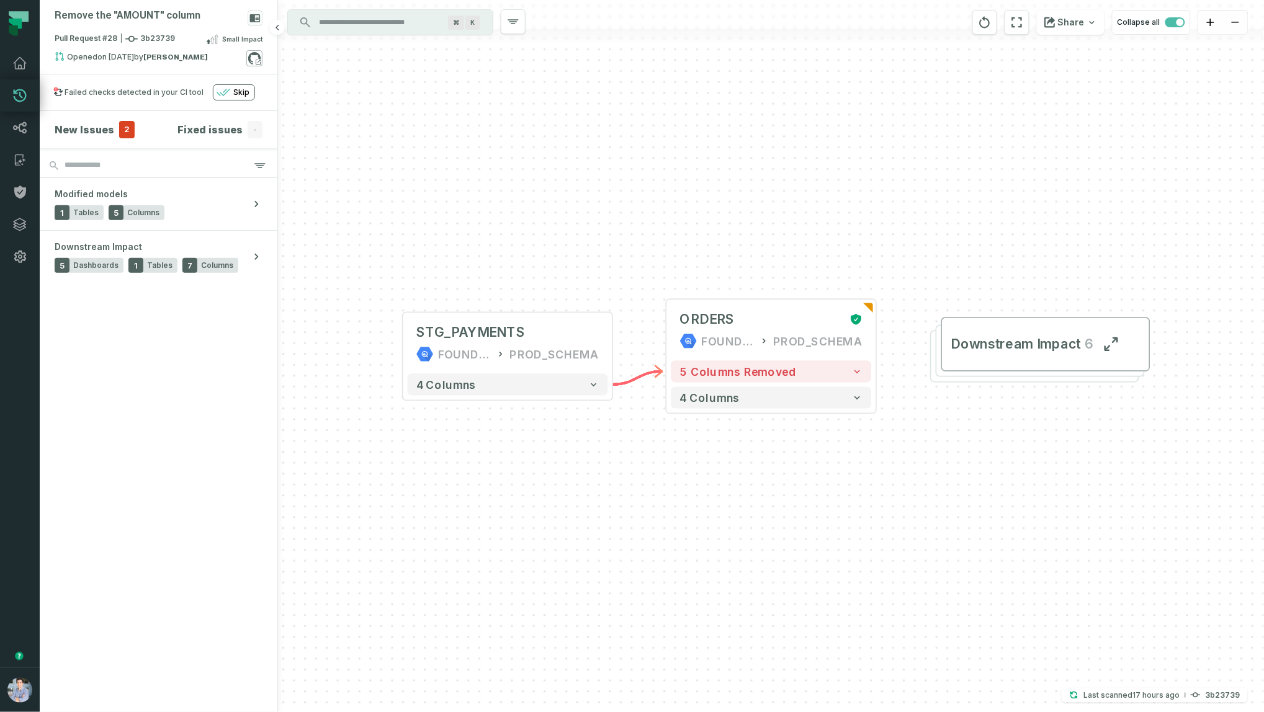
click at [257, 56] on icon at bounding box center [254, 58] width 16 height 16
click at [20, 191] on icon at bounding box center [20, 192] width 12 height 13
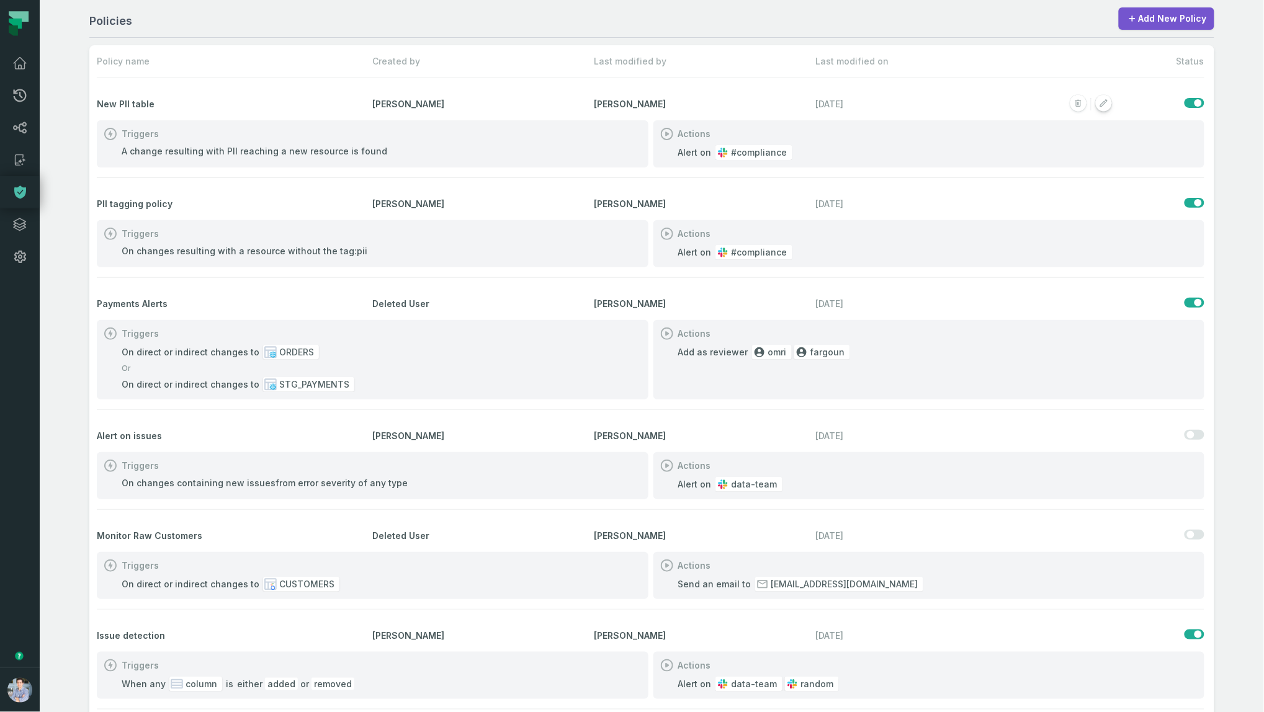
click at [909, 100] on rect "button" at bounding box center [1103, 104] width 16 height 16
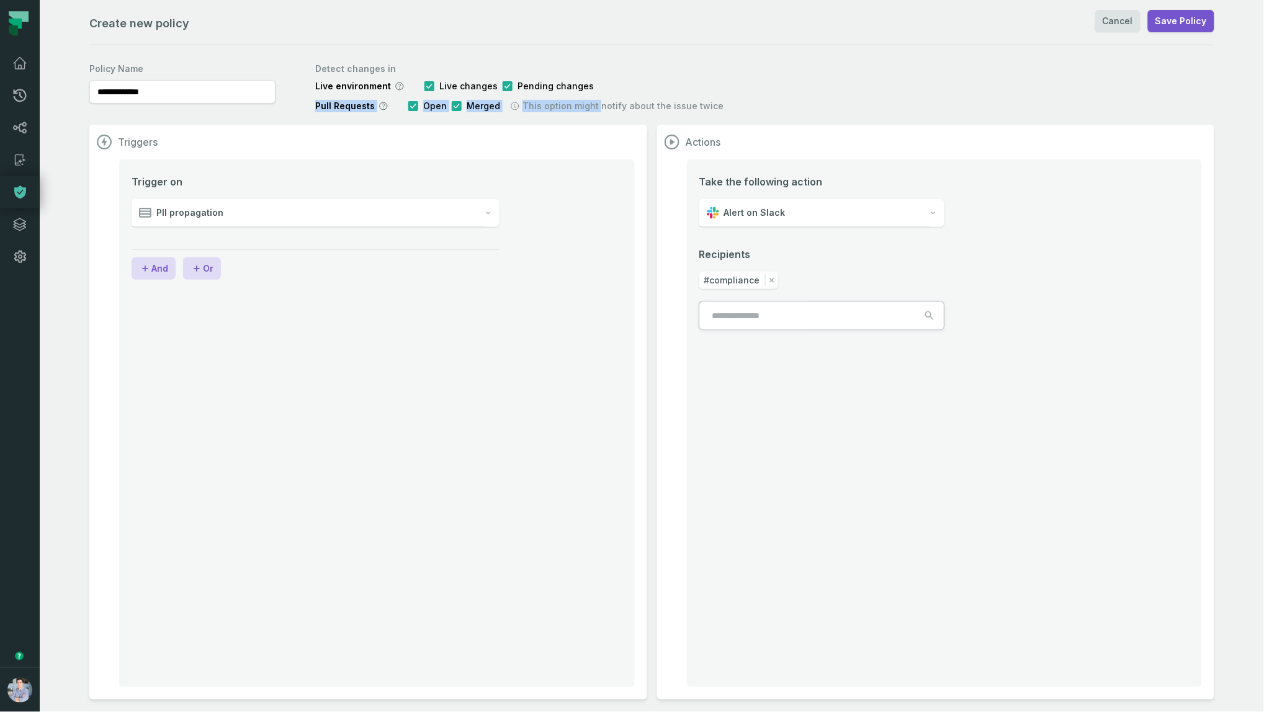
drag, startPoint x: 315, startPoint y: 105, endPoint x: 591, endPoint y: 105, distance: 276.0
click at [591, 105] on div "Pull Requests Open Merged This option might notify about the issue twice" at bounding box center [519, 106] width 408 height 12
click at [517, 198] on li "Trigger on PII propagation" at bounding box center [377, 215] width 491 height 83
click at [326, 216] on div "PII propagation" at bounding box center [308, 213] width 353 height 28
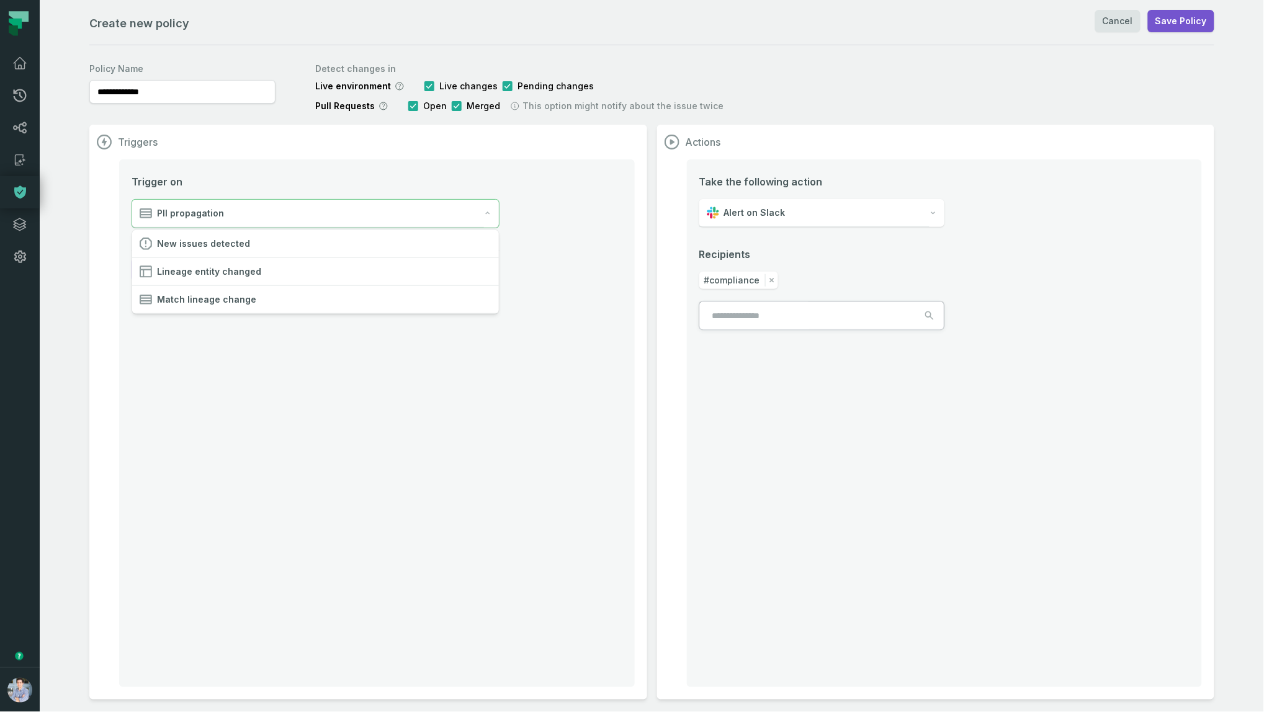
click at [553, 194] on li "Trigger on PII propagation" at bounding box center [377, 216] width 491 height 84
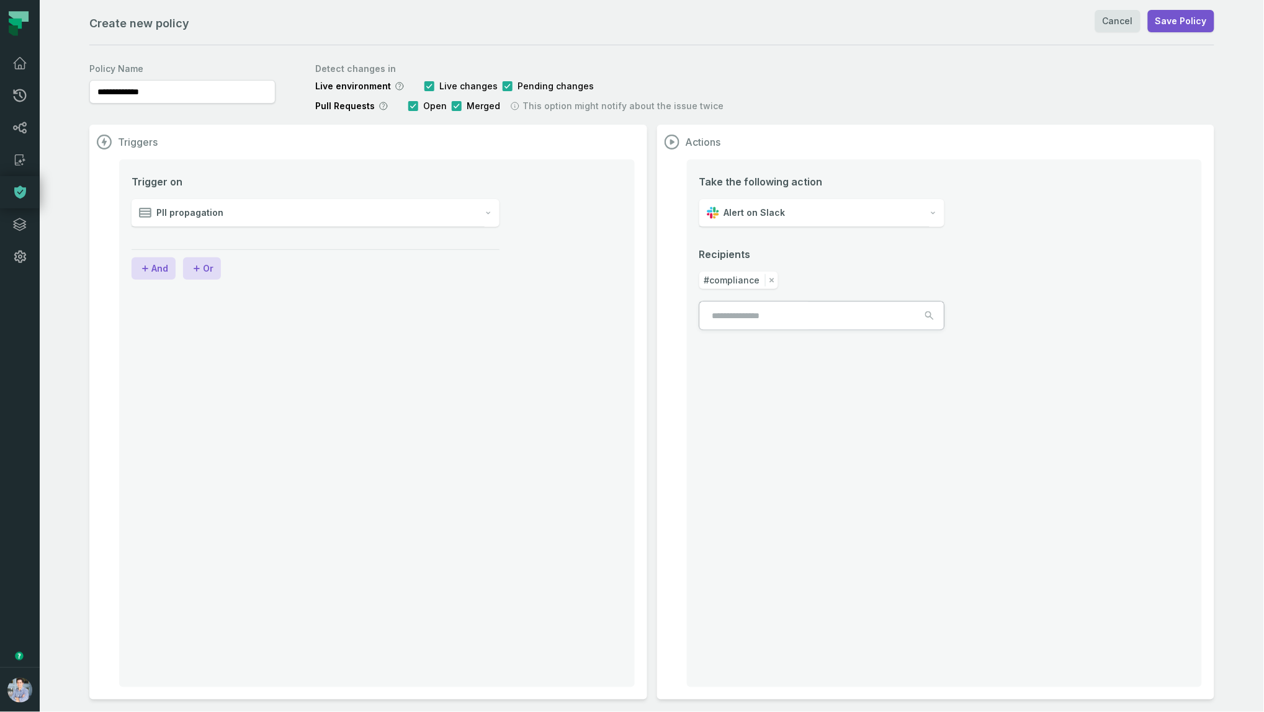
click at [741, 213] on span "Alert on Slack" at bounding box center [754, 213] width 61 height 12
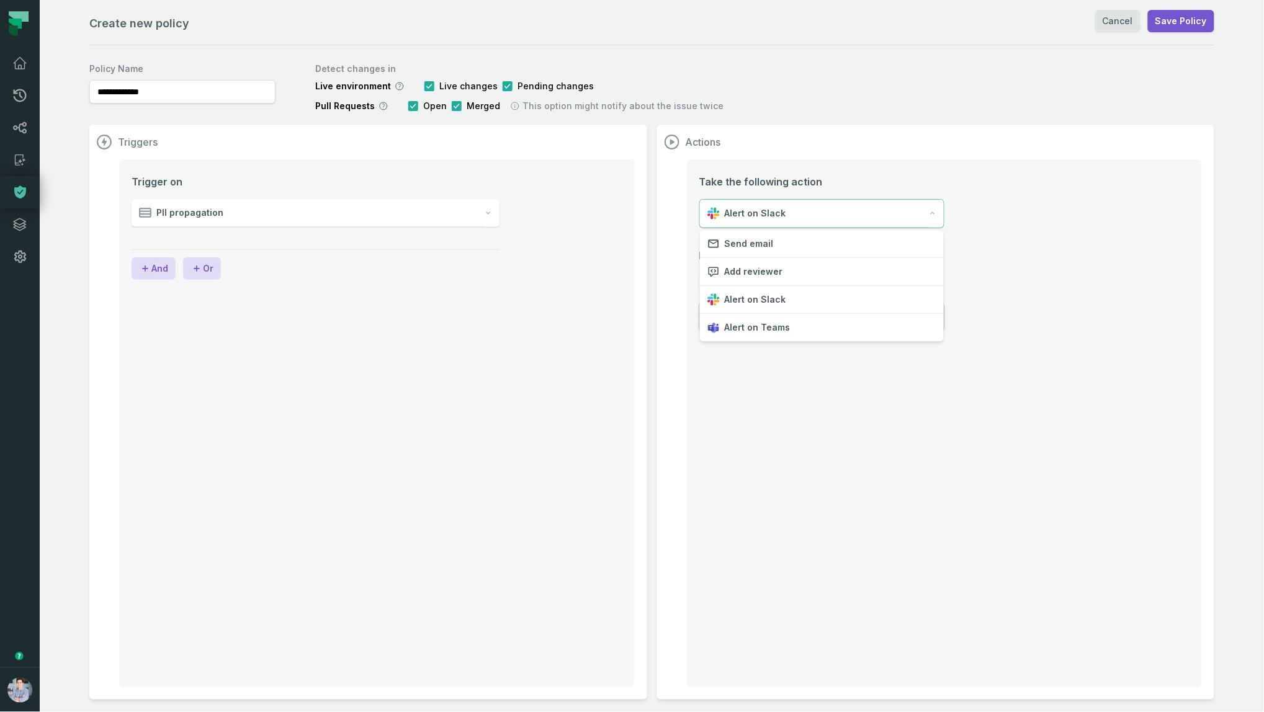
click at [444, 312] on div "Triggers Trigger on PII propagation And Or Actions Take the following action Al…" at bounding box center [651, 412] width 1125 height 575
